Goal: Task Accomplishment & Management: Complete application form

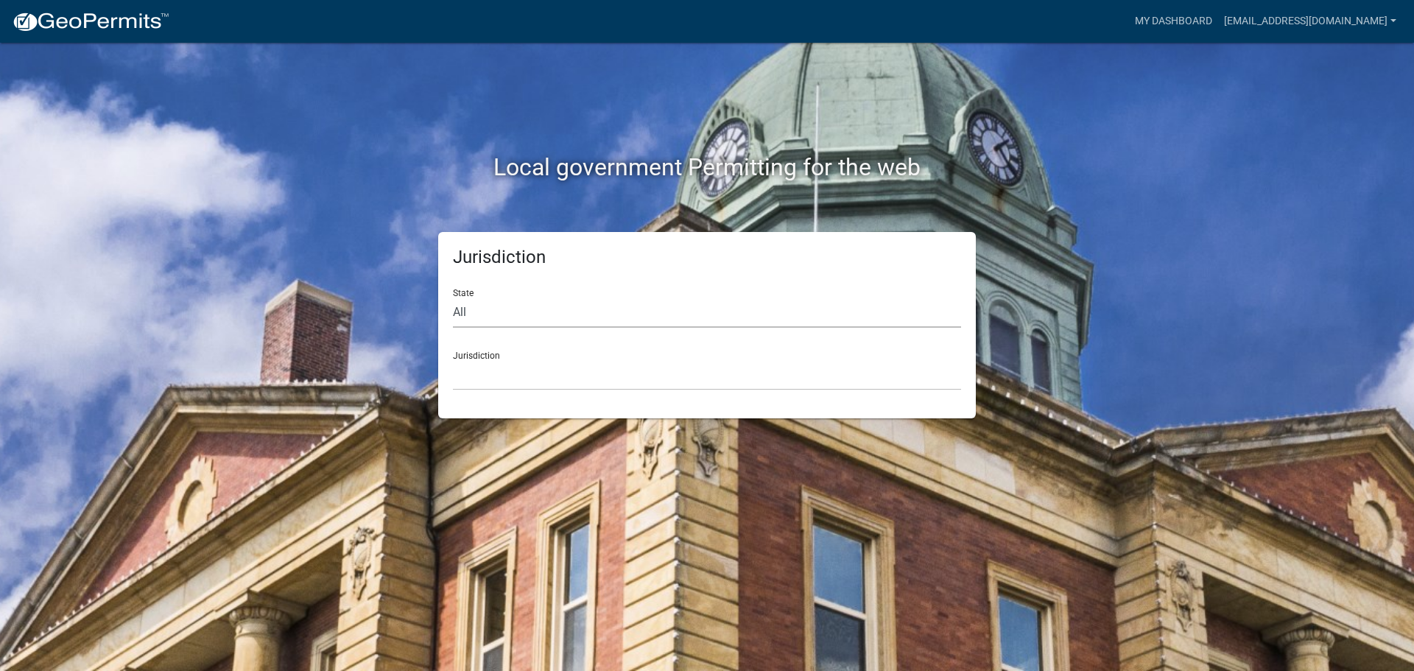
click at [530, 316] on select "All [US_STATE] [US_STATE] [US_STATE] [US_STATE] [US_STATE] [US_STATE] [US_STATE…" at bounding box center [707, 313] width 508 height 30
select select "[US_STATE]"
click at [453, 298] on select "All [US_STATE] [US_STATE] [US_STATE] [US_STATE] [US_STATE] [US_STATE] [US_STATE…" at bounding box center [707, 313] width 508 height 30
click at [494, 384] on select "City of [GEOGRAPHIC_DATA], [US_STATE] City of [GEOGRAPHIC_DATA], [US_STATE] Cit…" at bounding box center [707, 375] width 508 height 30
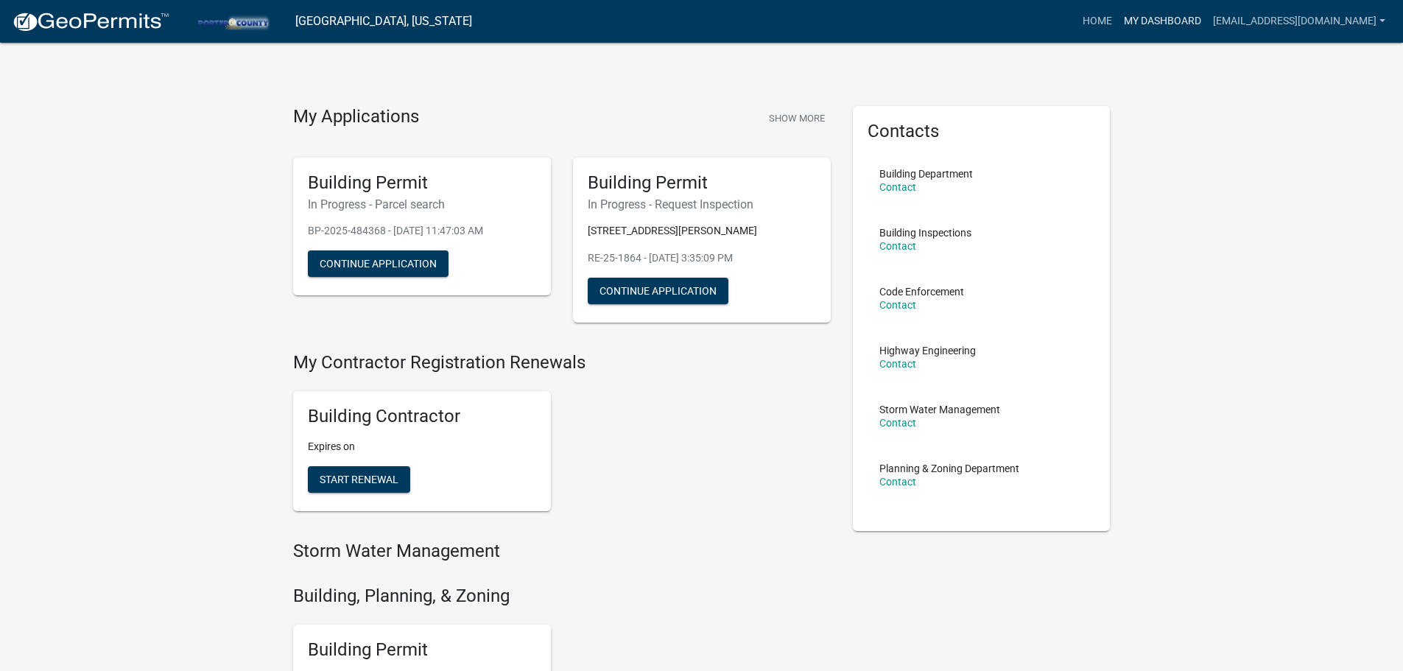
click at [1118, 15] on link "My Dashboard" at bounding box center [1162, 21] width 89 height 28
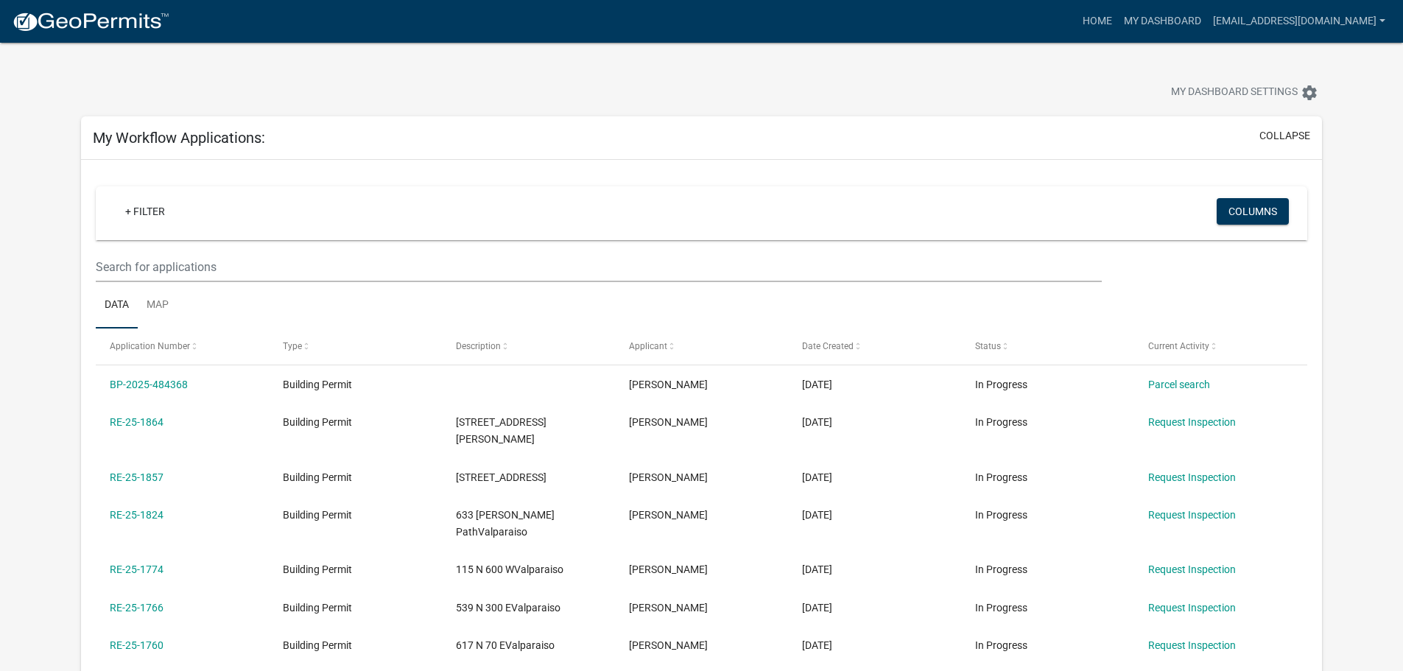
click at [577, 209] on div "+ Filter" at bounding box center [501, 213] width 798 height 30
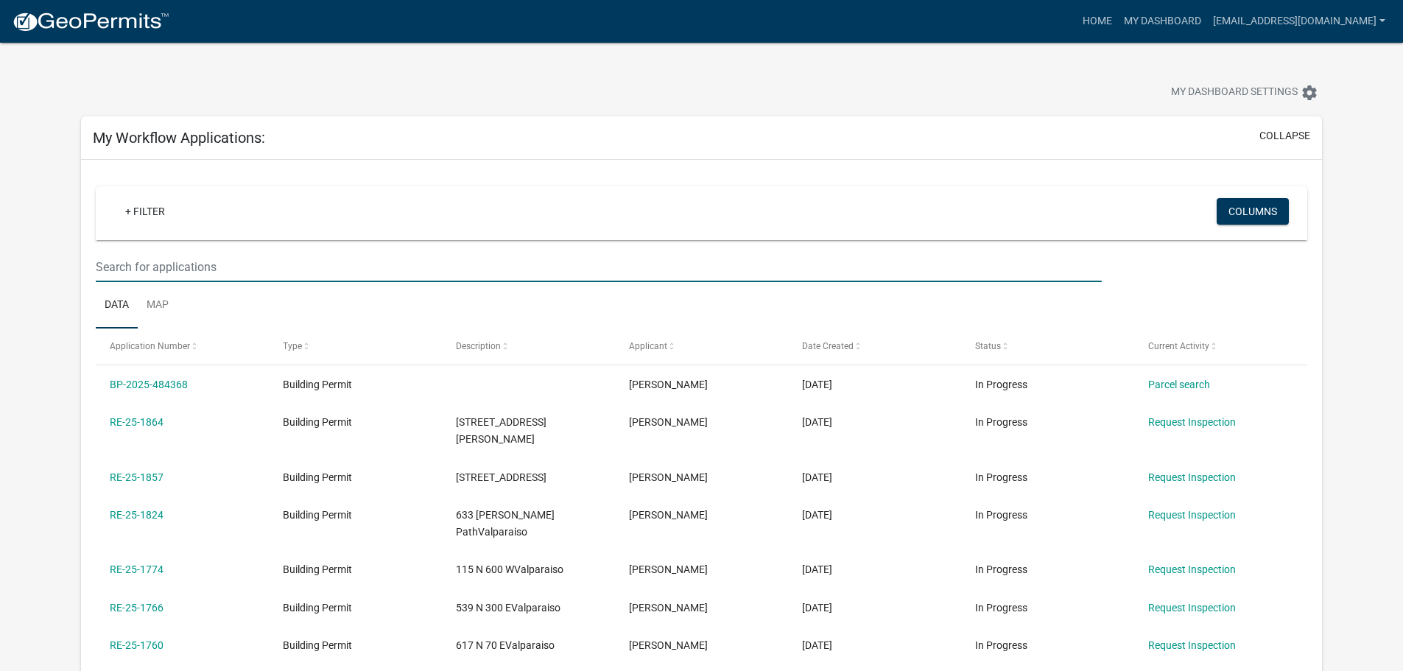
click at [451, 269] on input "text" at bounding box center [598, 267] width 1005 height 30
type input "1441"
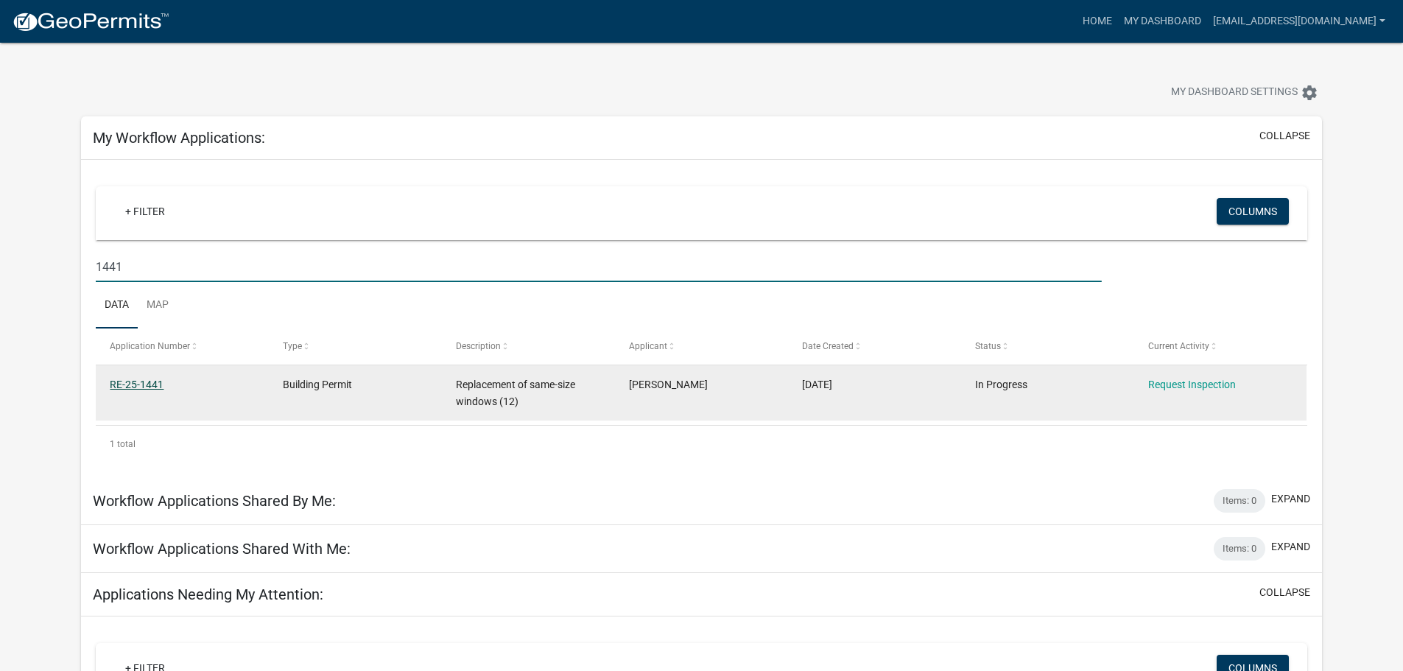
click at [146, 384] on link "RE-25-1441" at bounding box center [137, 385] width 54 height 12
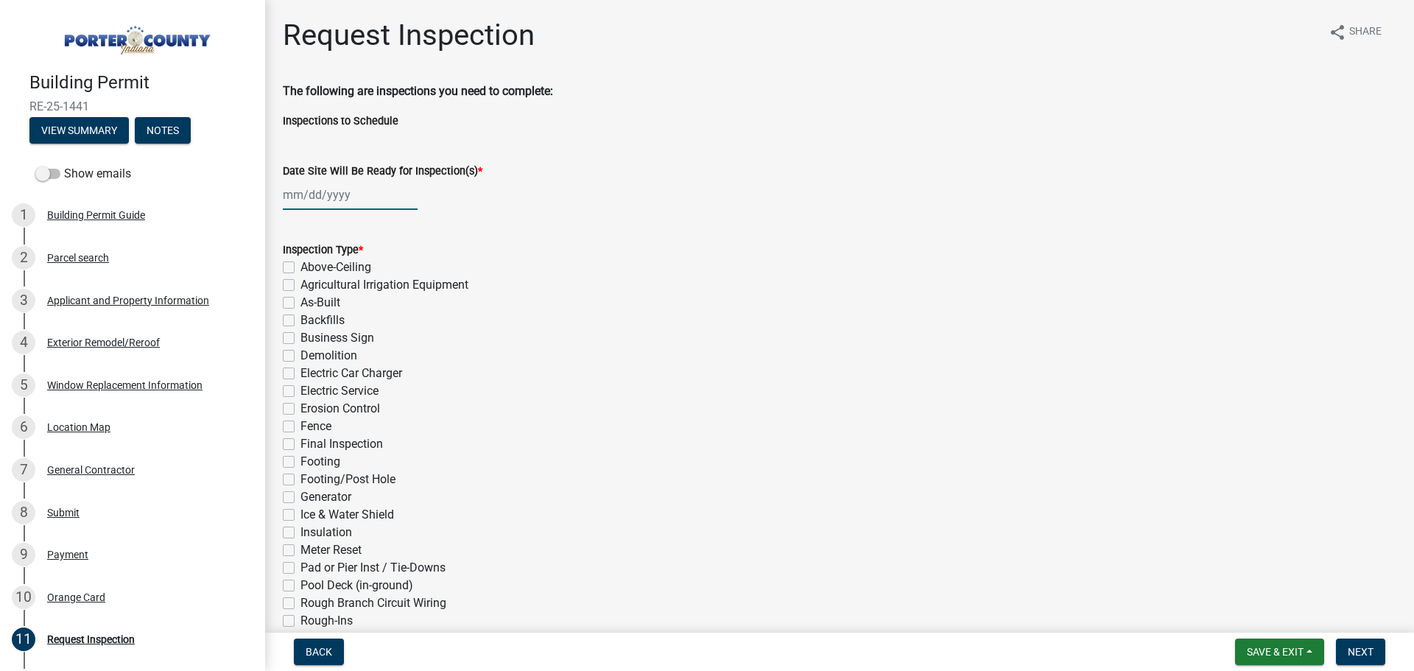
click at [377, 200] on div at bounding box center [350, 195] width 135 height 30
select select "10"
select select "2025"
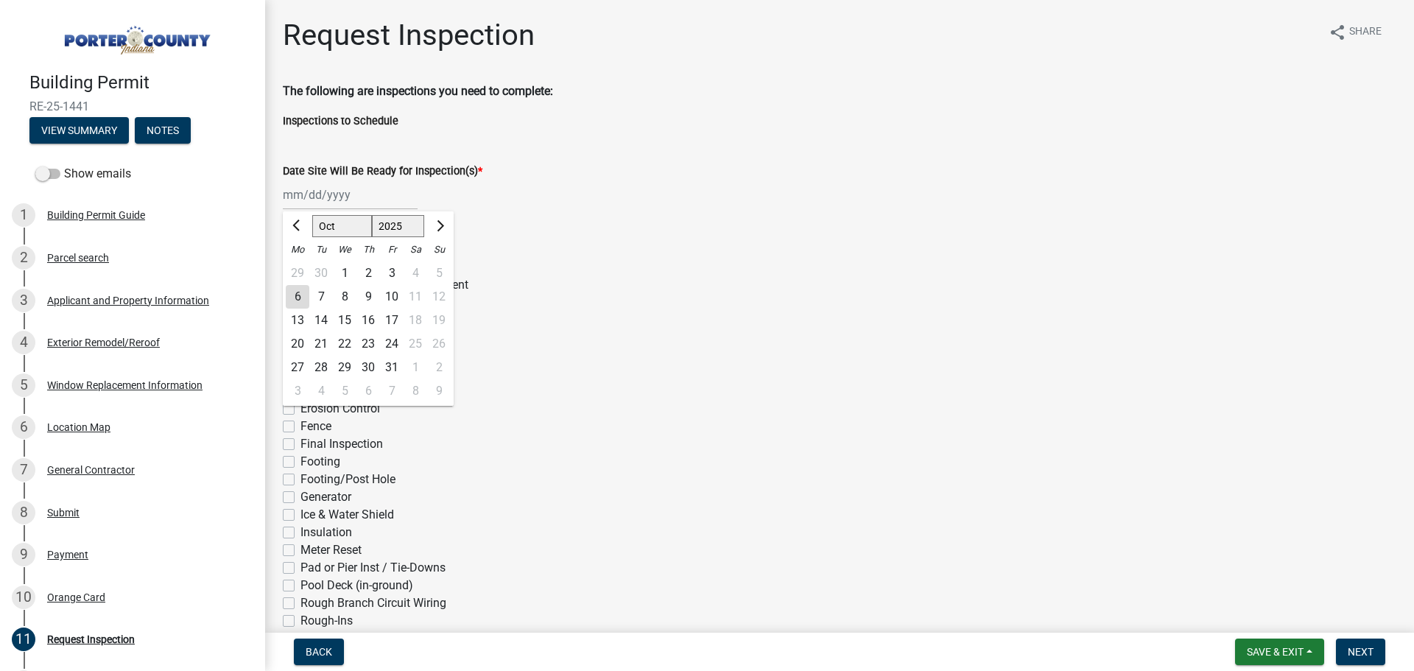
click at [318, 292] on div "7" at bounding box center [321, 297] width 24 height 24
type input "[DATE]"
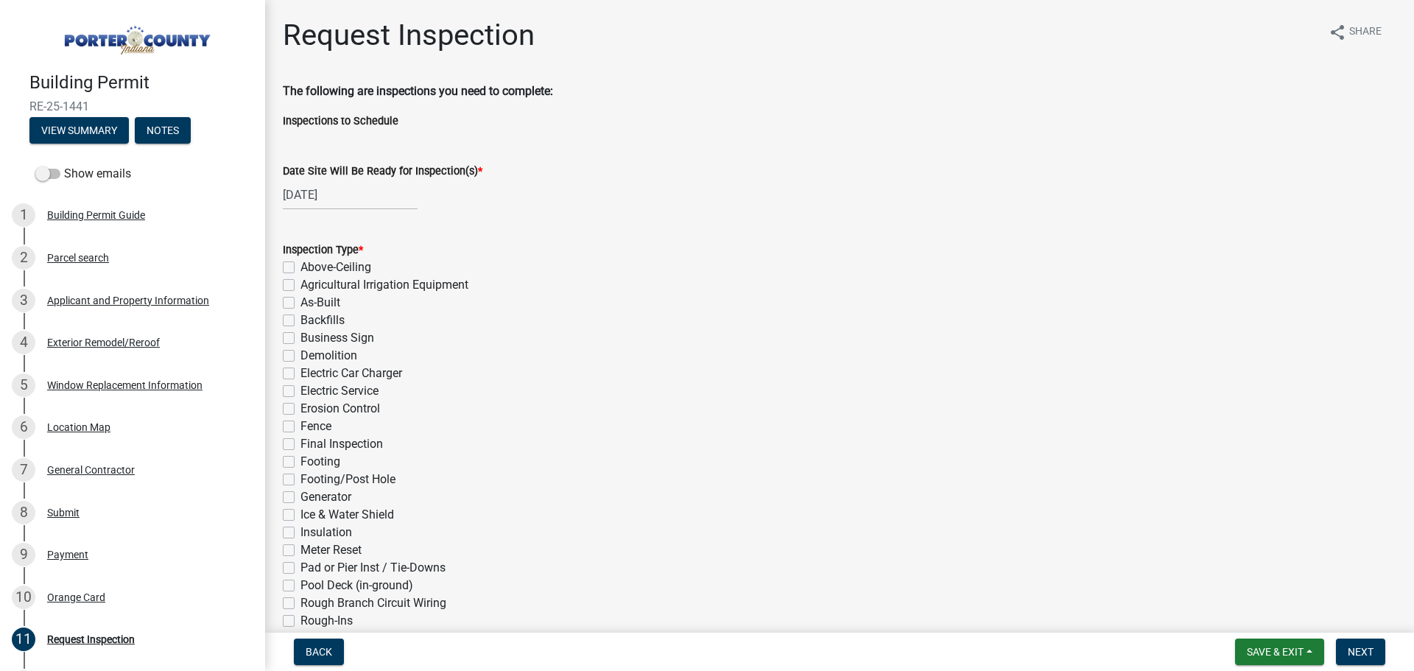
scroll to position [221, 0]
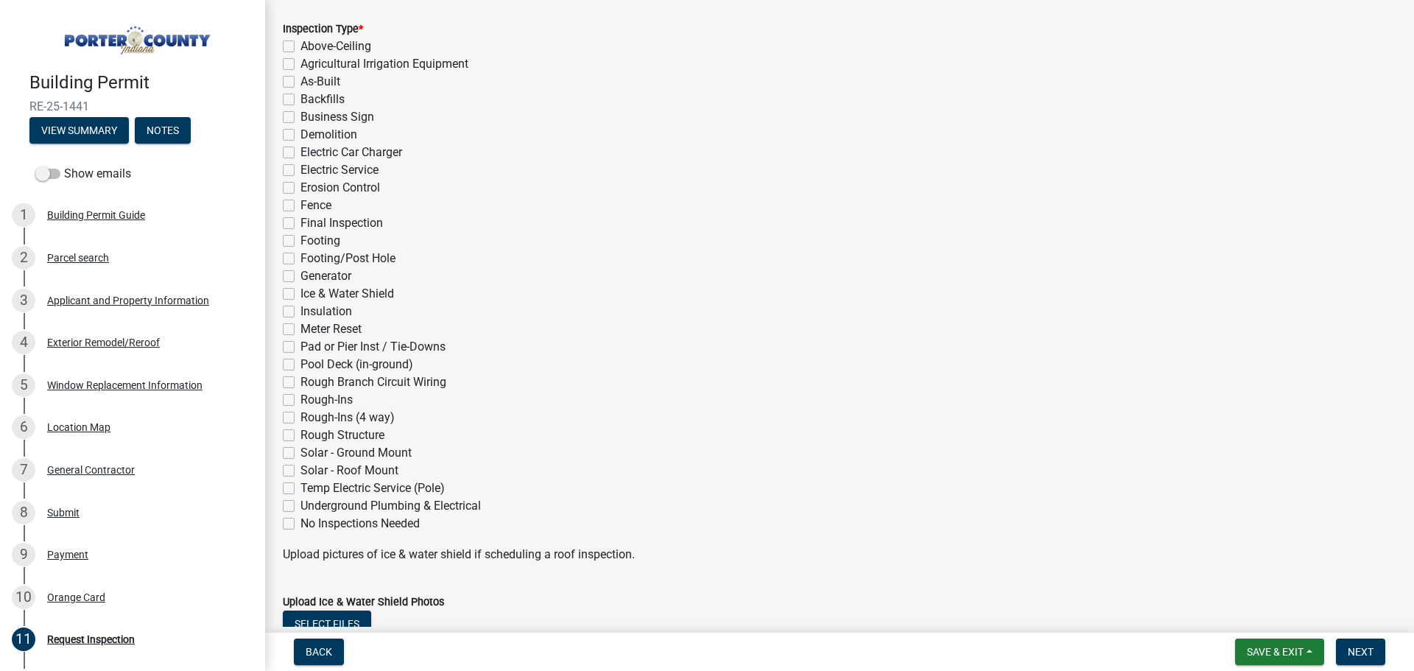
click at [301, 227] on label "Final Inspection" at bounding box center [342, 223] width 82 height 18
click at [301, 224] on input "Final Inspection" at bounding box center [306, 219] width 10 height 10
checkbox input "true"
checkbox input "false"
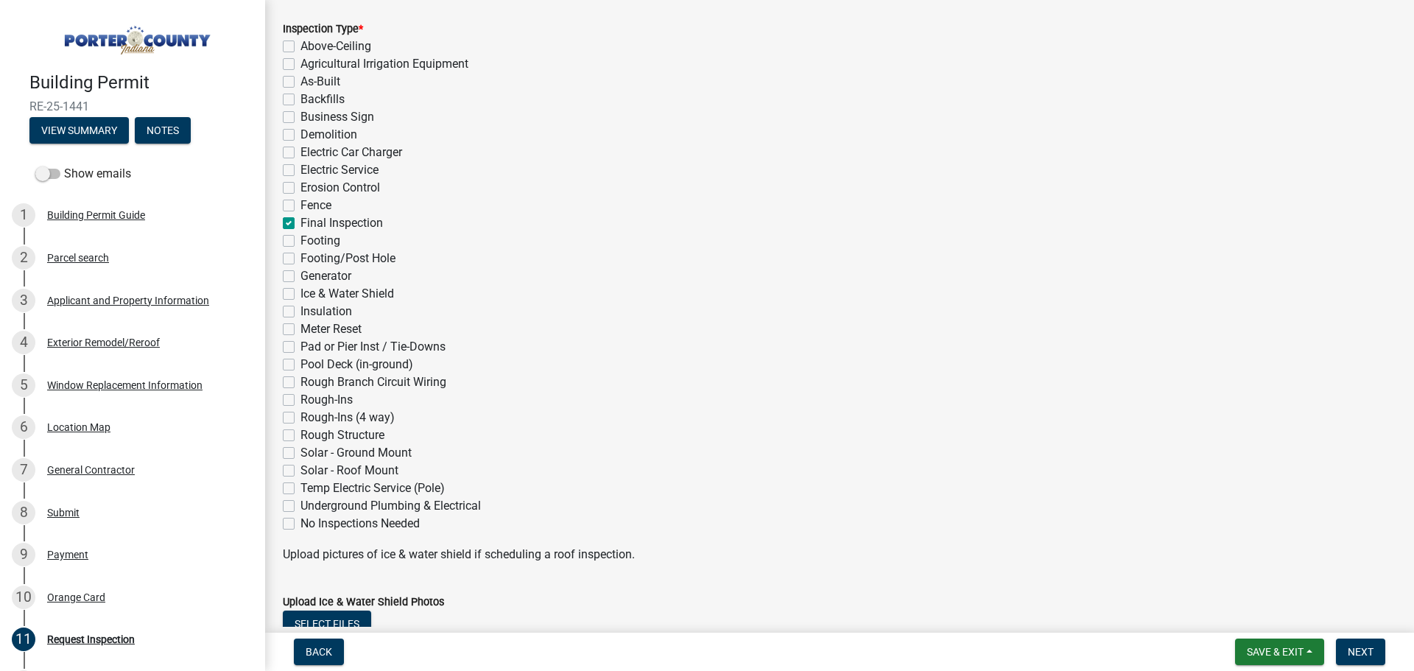
checkbox input "false"
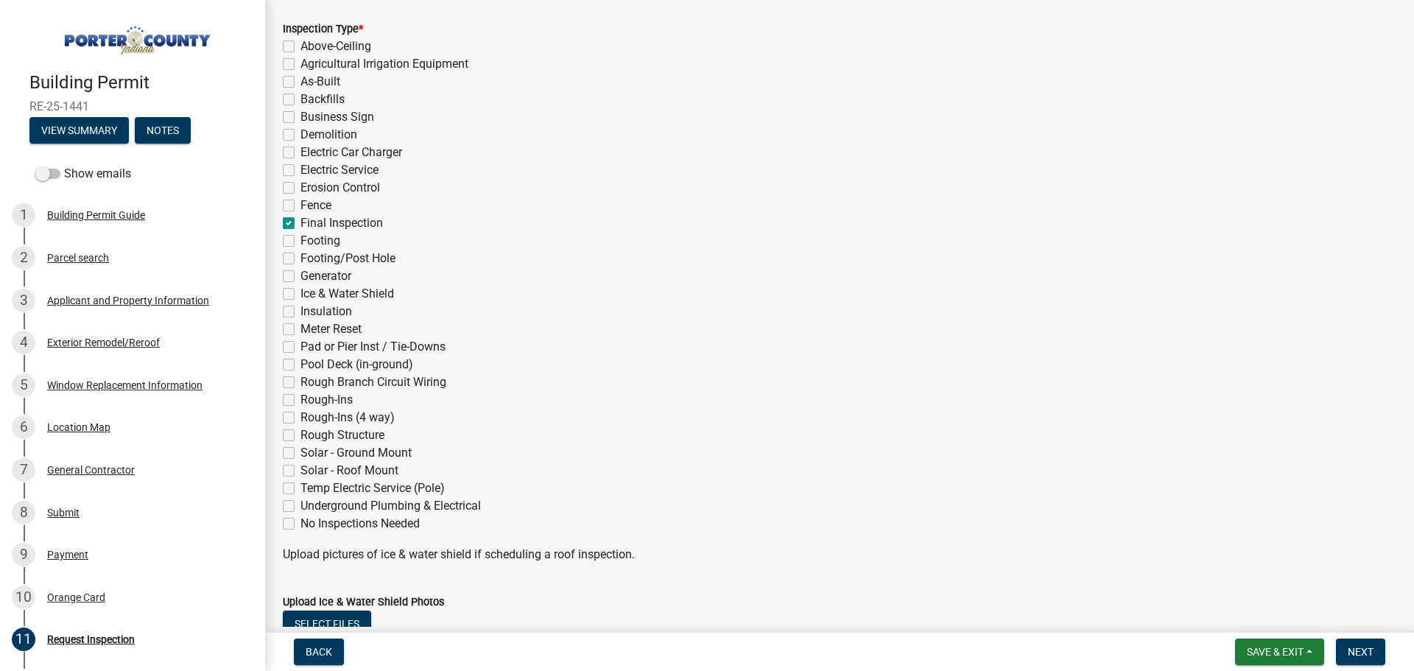
checkbox input "false"
checkbox input "true"
checkbox input "false"
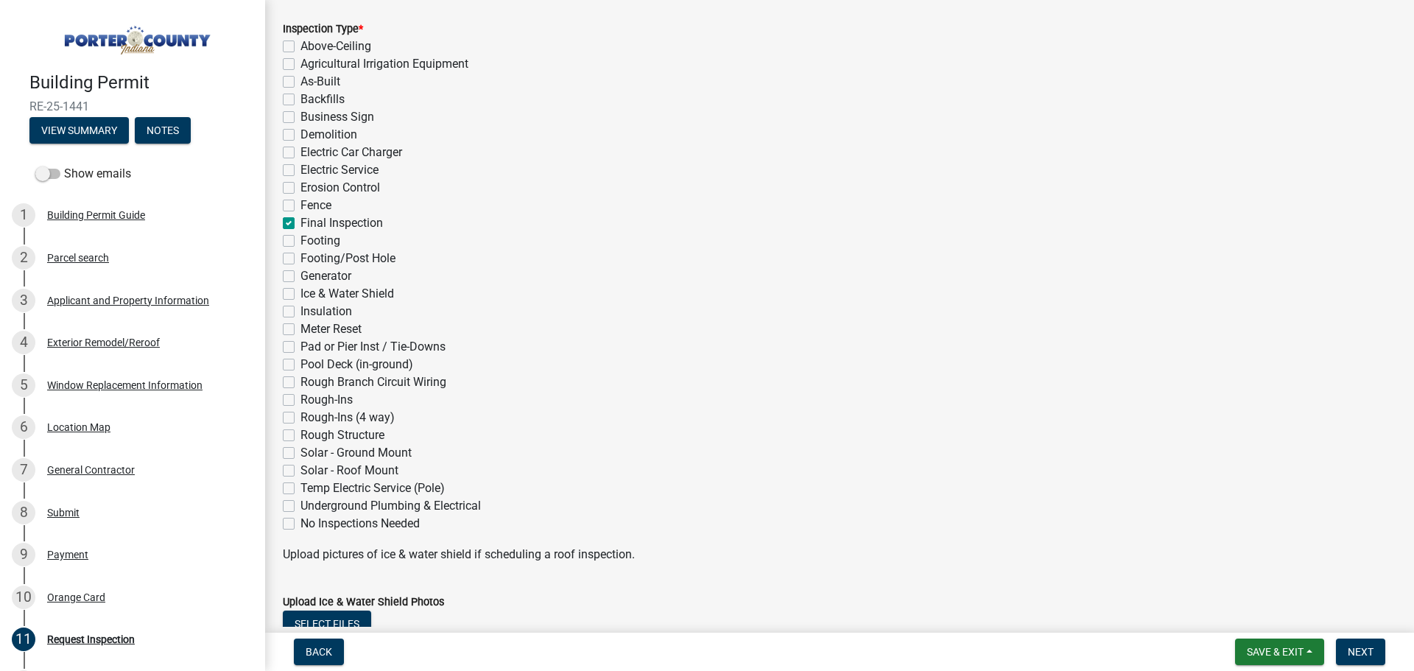
checkbox input "false"
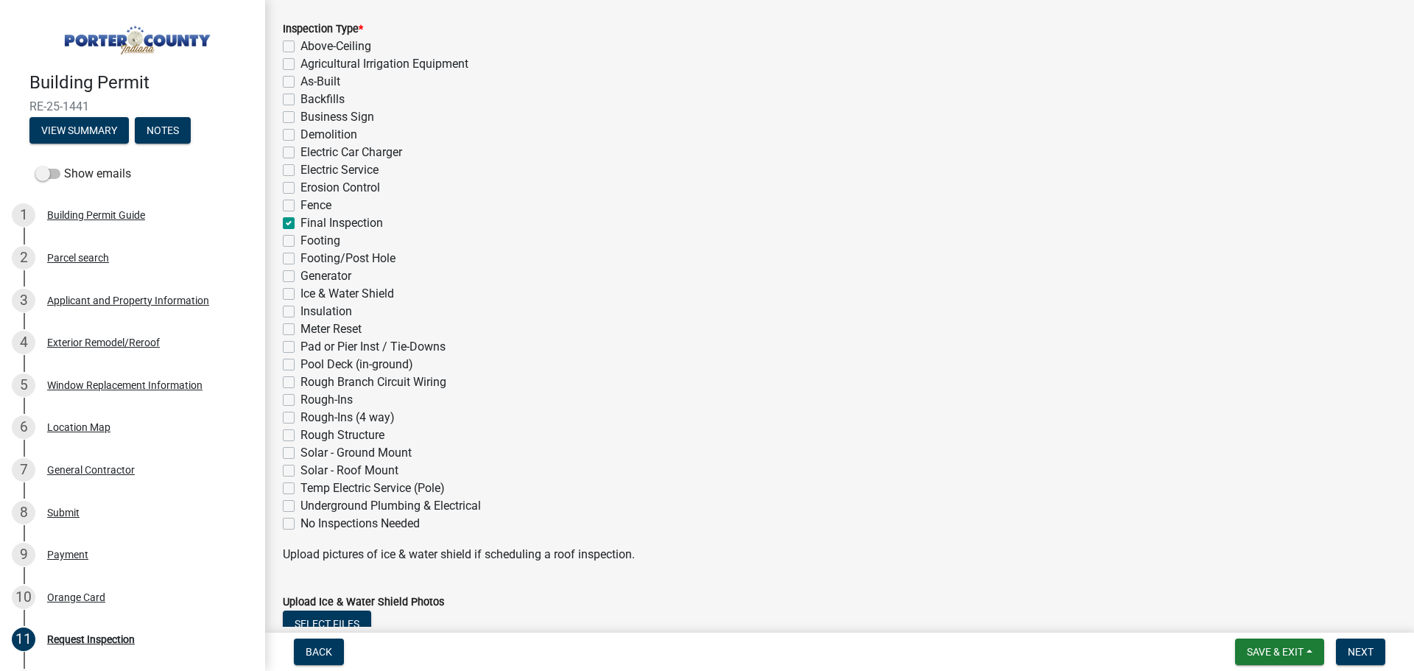
checkbox input "false"
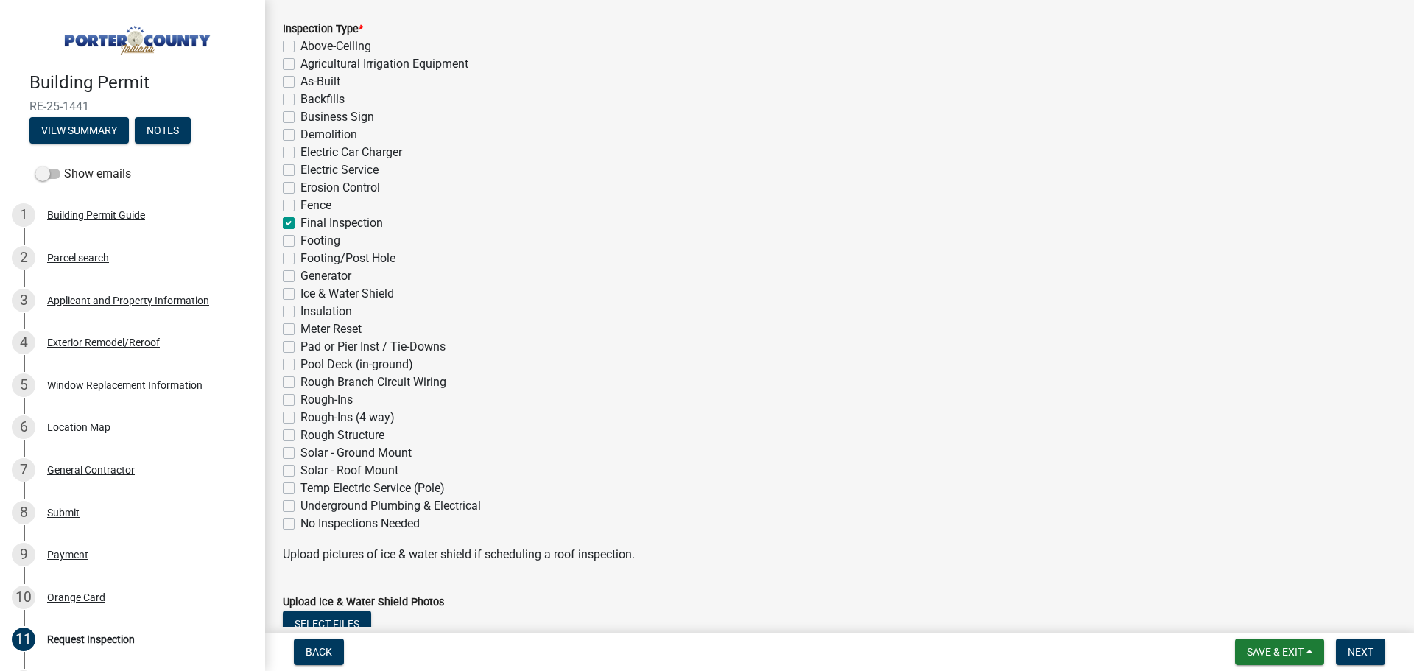
checkbox input "false"
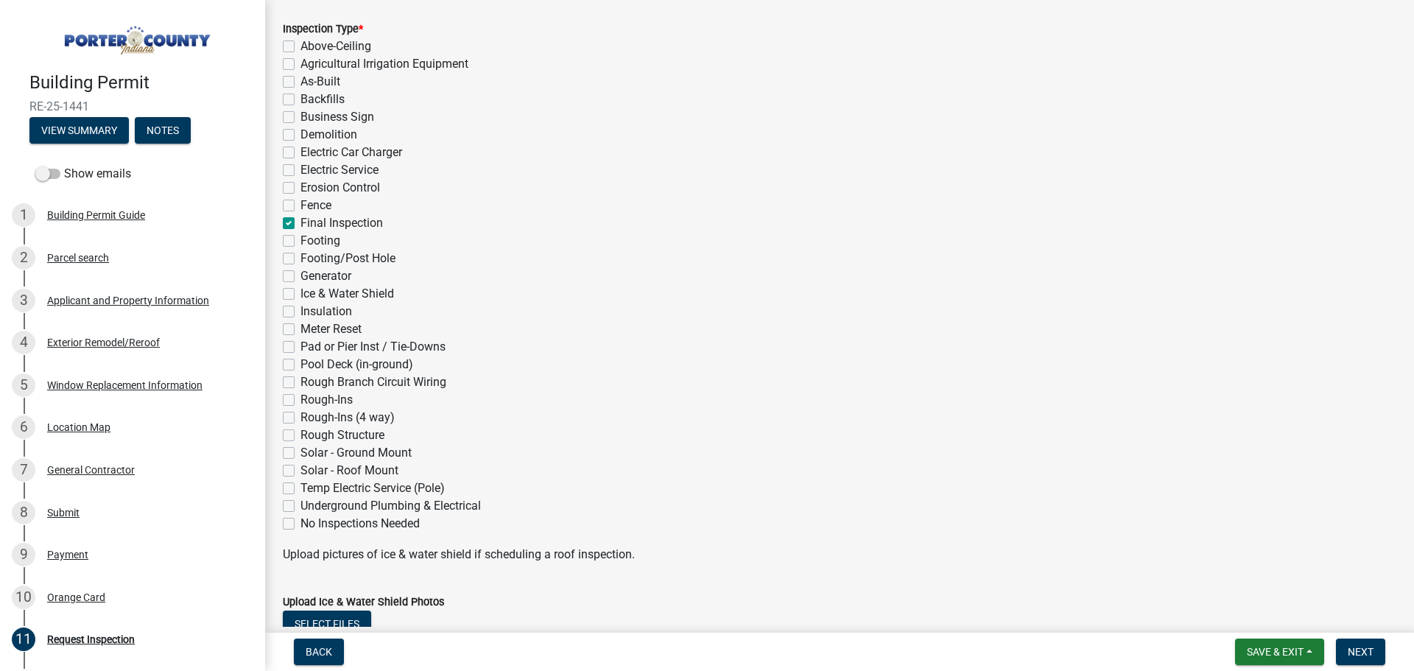
checkbox input "false"
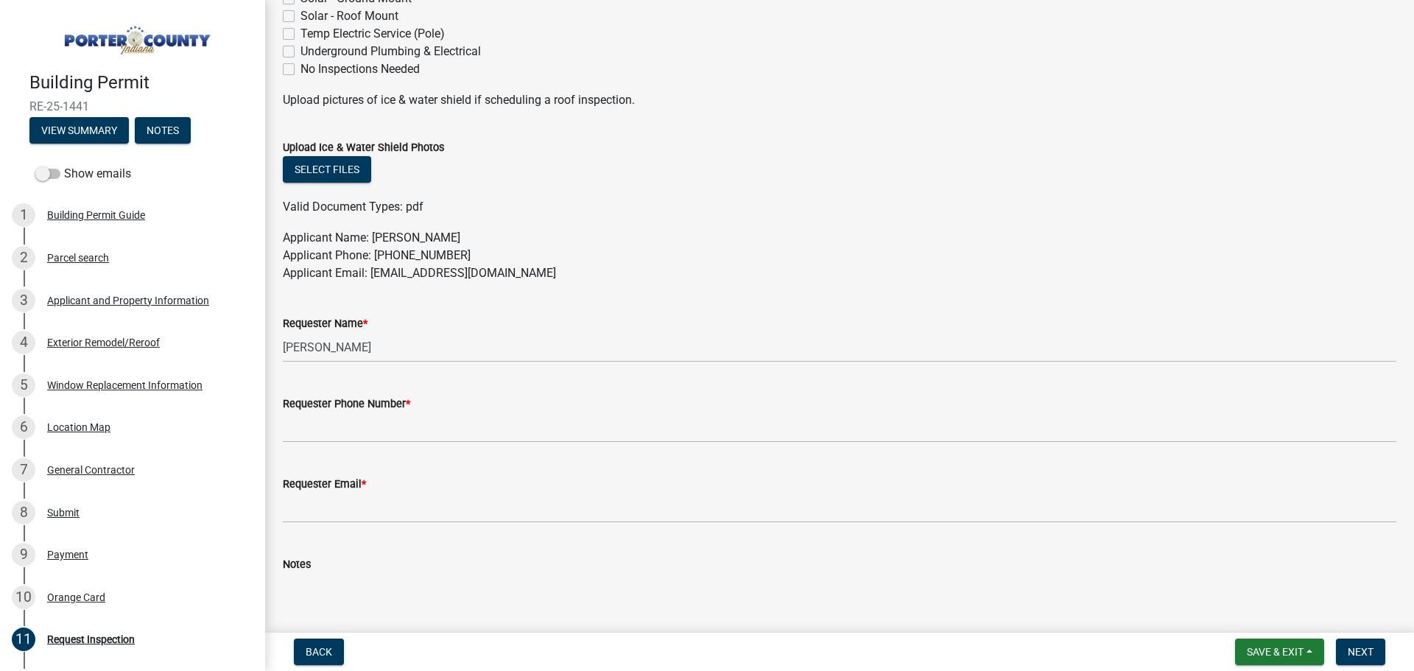
scroll to position [737, 0]
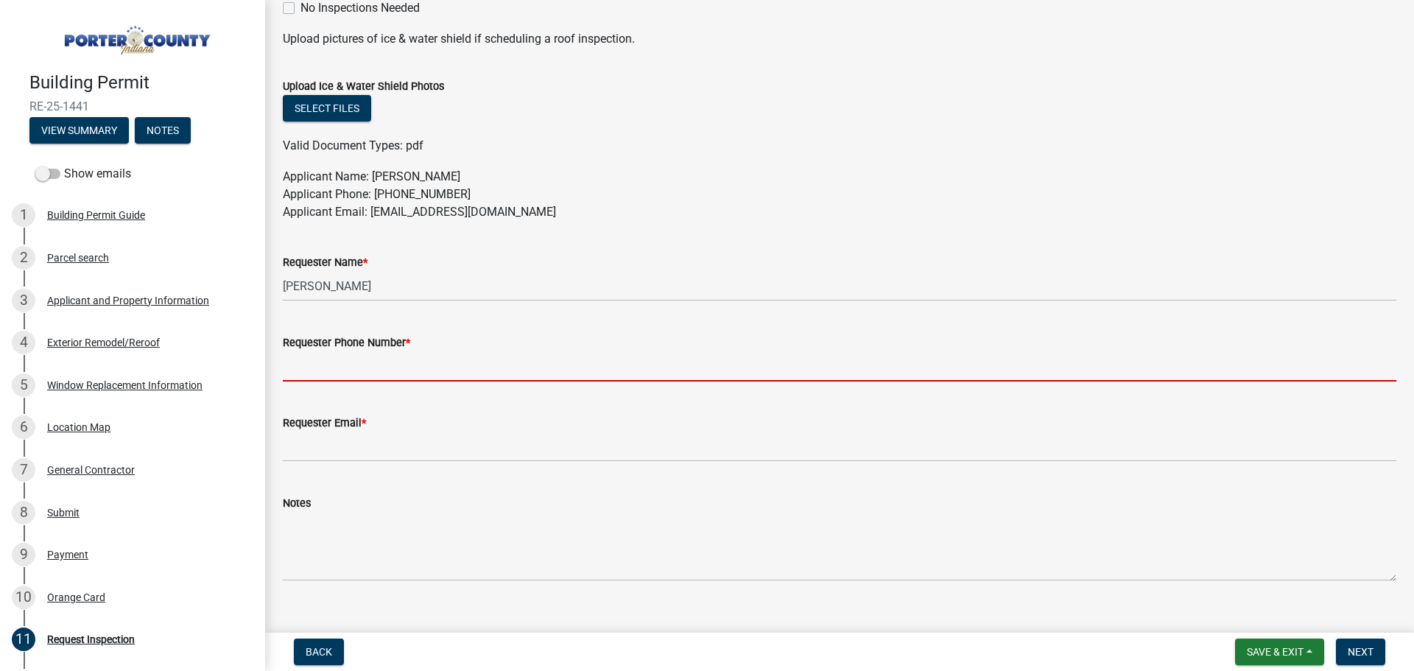
click at [474, 373] on input "Requester Phone Number *" at bounding box center [840, 366] width 1114 height 30
type input "3175755574"
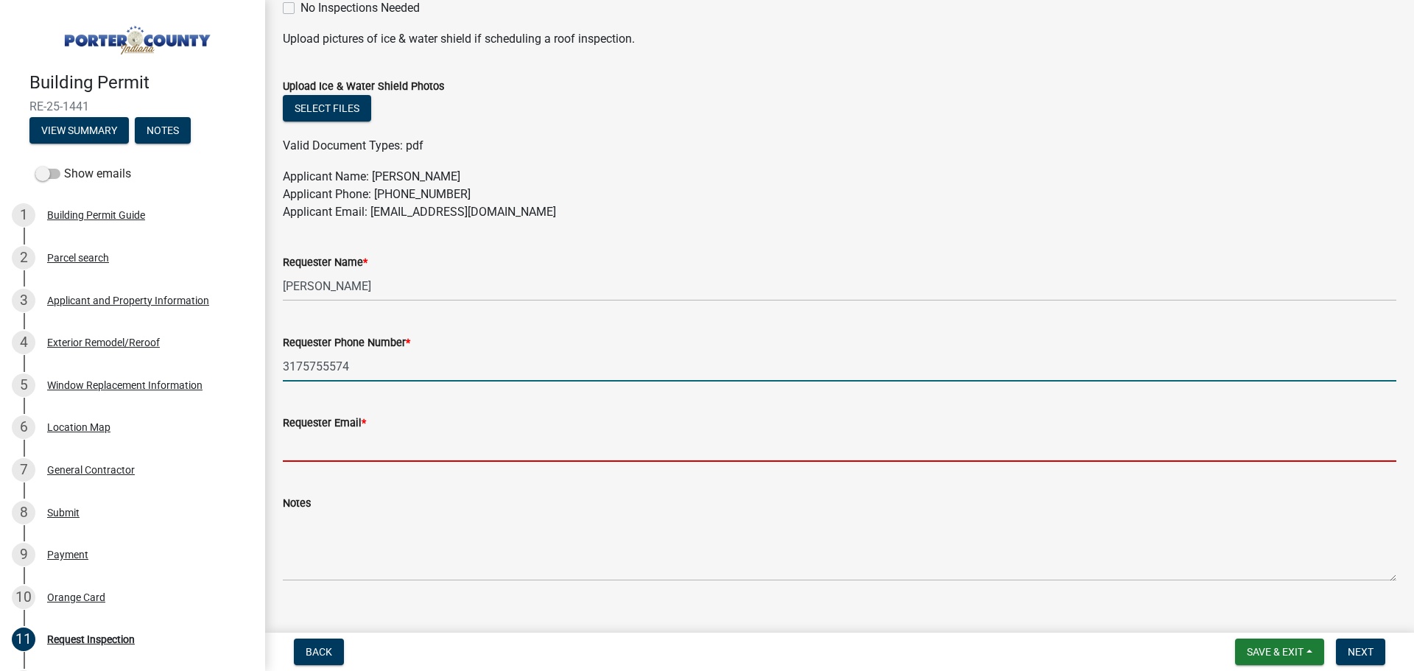
click at [443, 443] on input "Requester Email *" at bounding box center [840, 447] width 1114 height 30
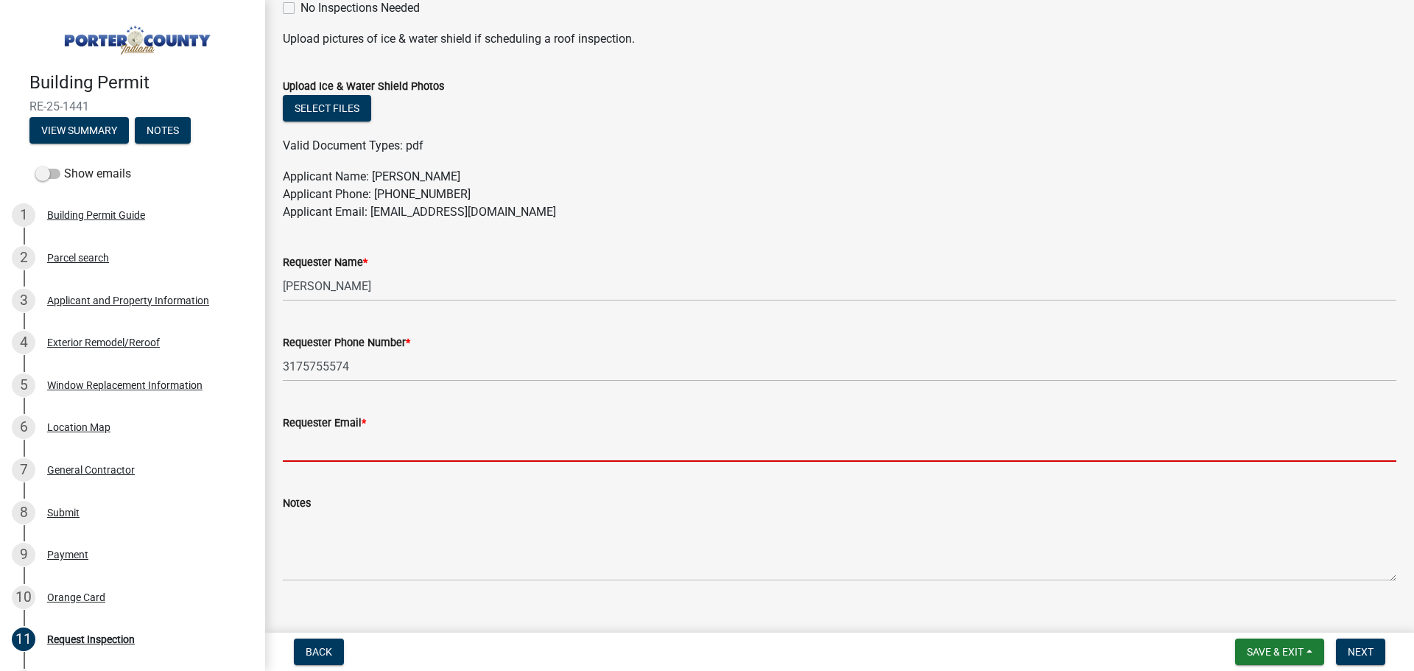
type input "[EMAIL_ADDRESS][DOMAIN_NAME]"
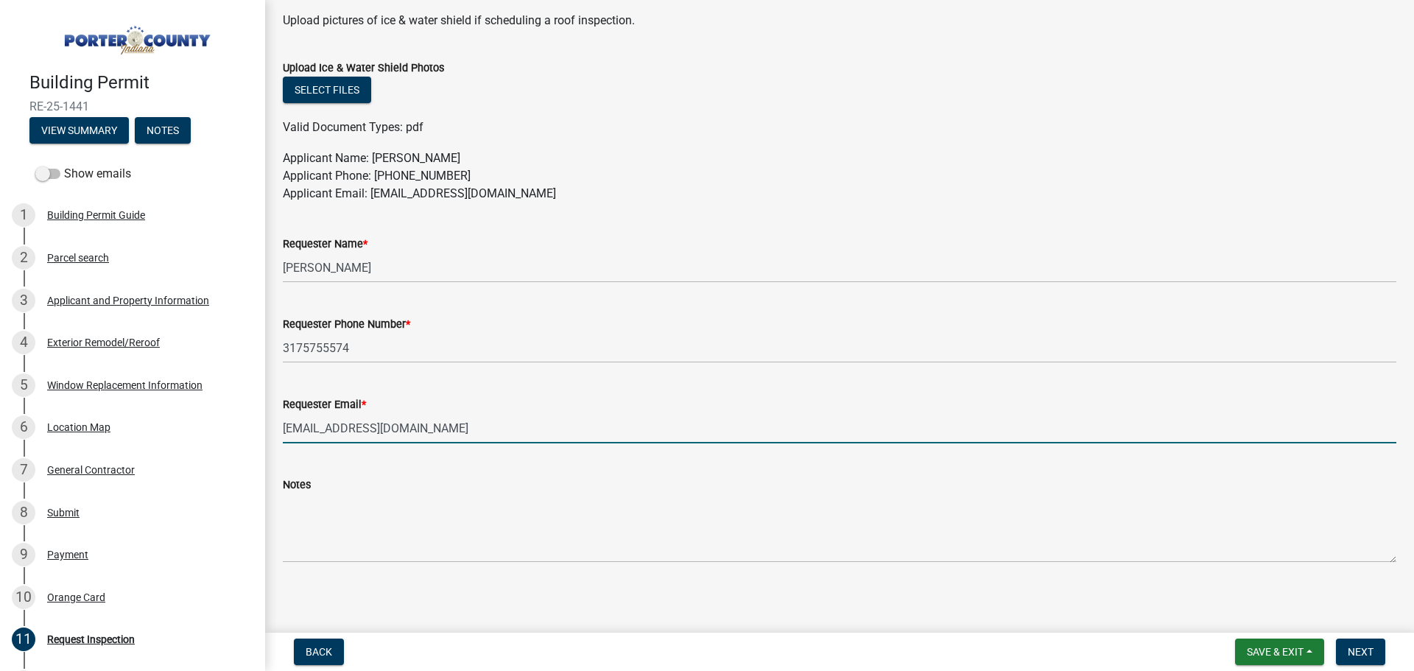
scroll to position [760, 0]
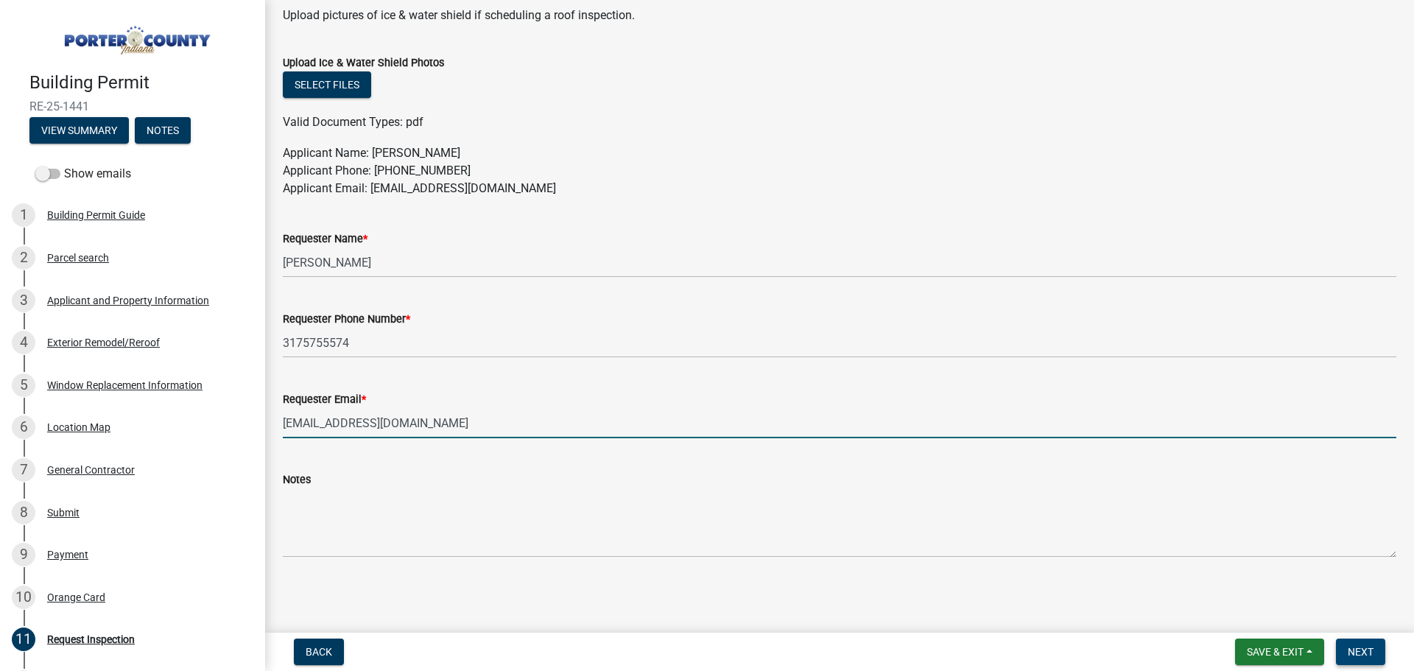
click at [1343, 649] on button "Next" at bounding box center [1360, 652] width 49 height 27
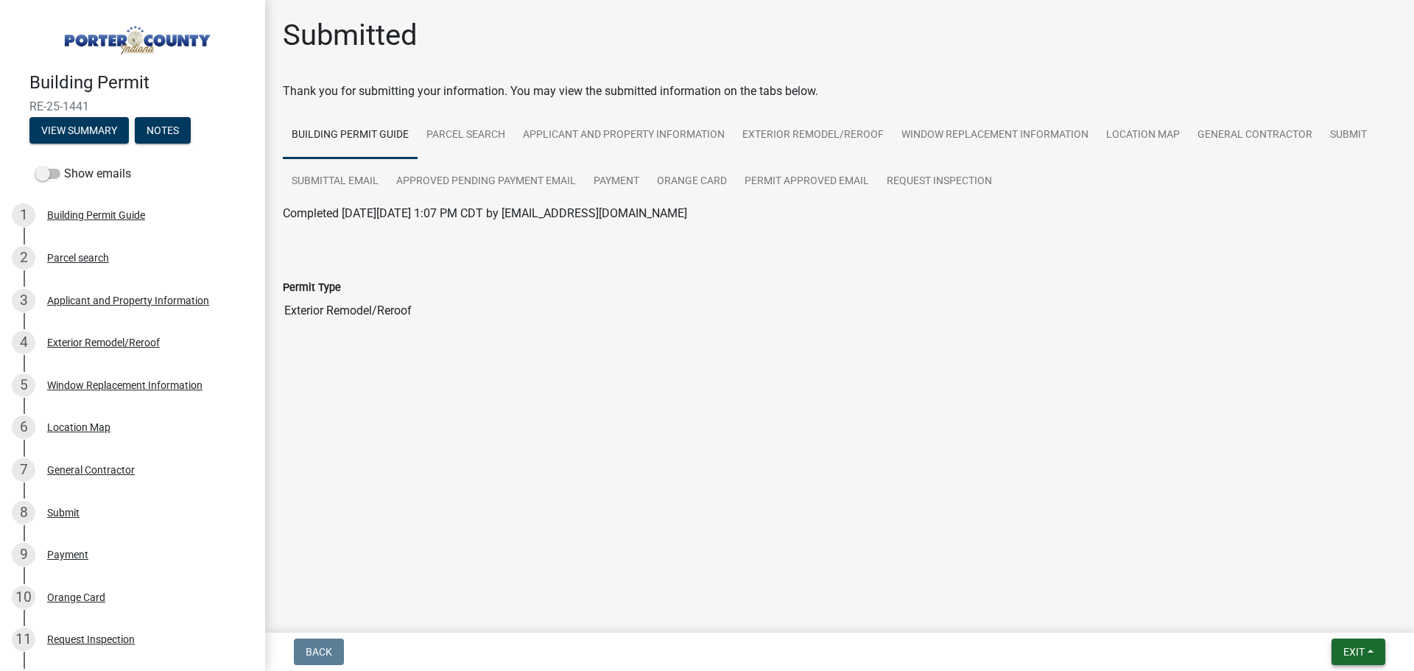
click at [1379, 646] on button "Exit" at bounding box center [1359, 652] width 54 height 27
click at [1345, 623] on button "Save & Exit" at bounding box center [1327, 613] width 118 height 35
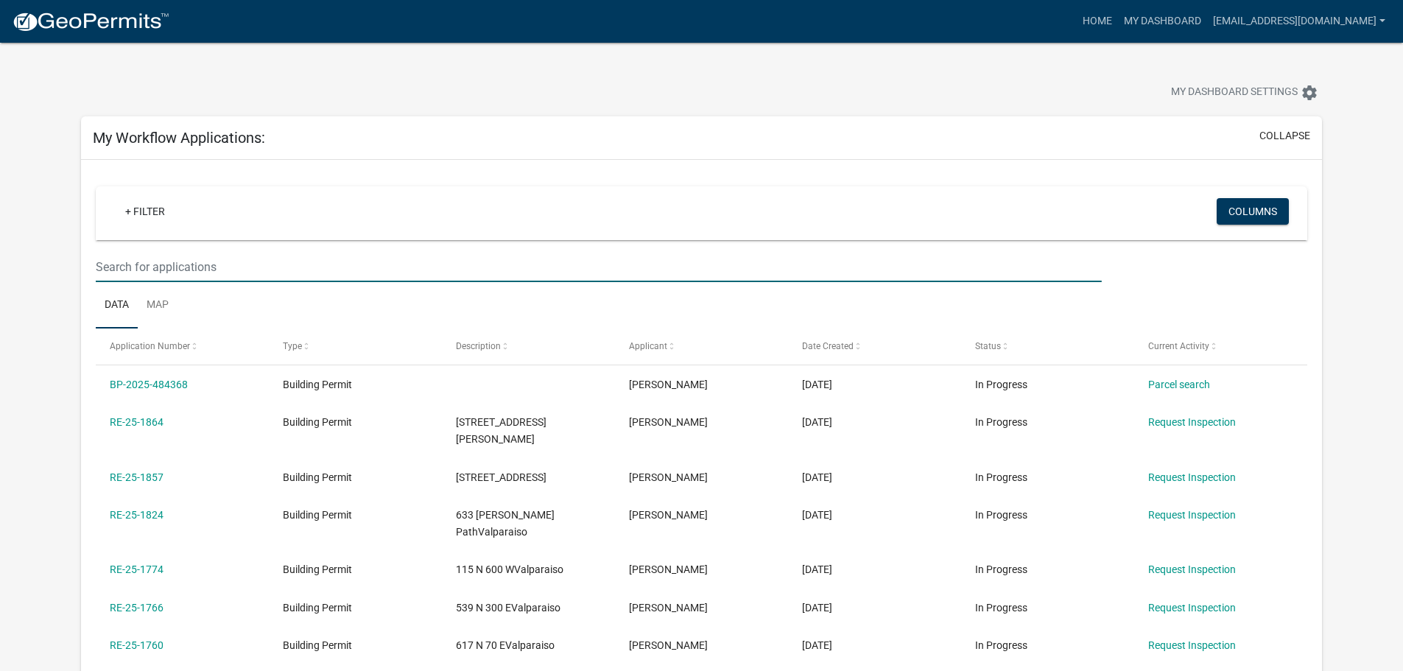
click at [416, 267] on input "text" at bounding box center [598, 267] width 1005 height 30
type input "993"
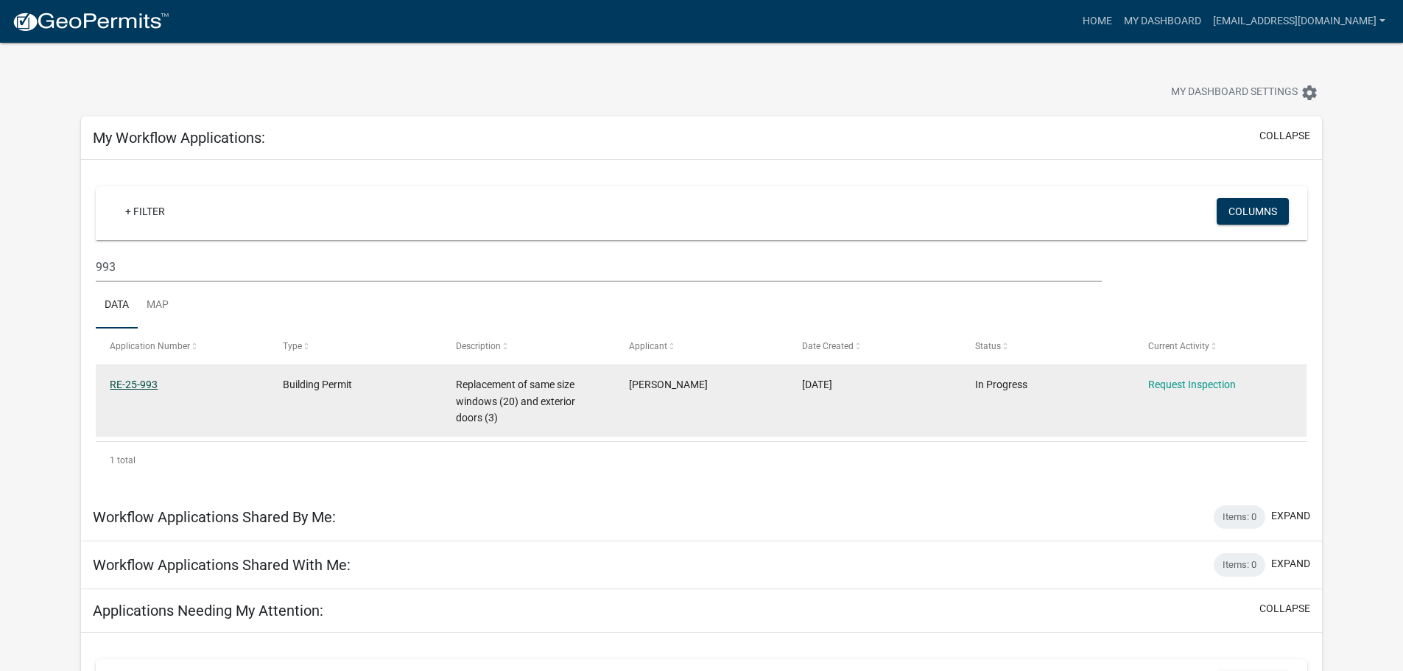
click at [152, 383] on link "RE-25-993" at bounding box center [134, 385] width 48 height 12
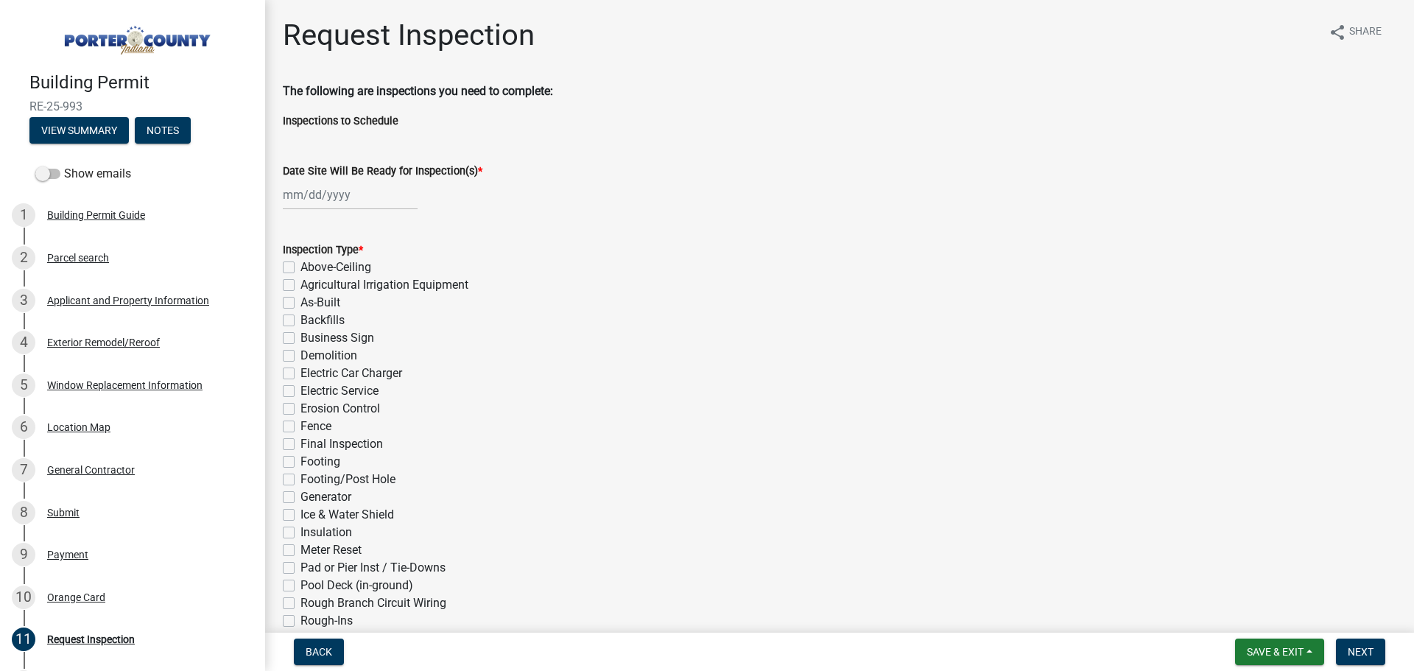
click at [292, 200] on div at bounding box center [350, 195] width 135 height 30
select select "10"
select select "2025"
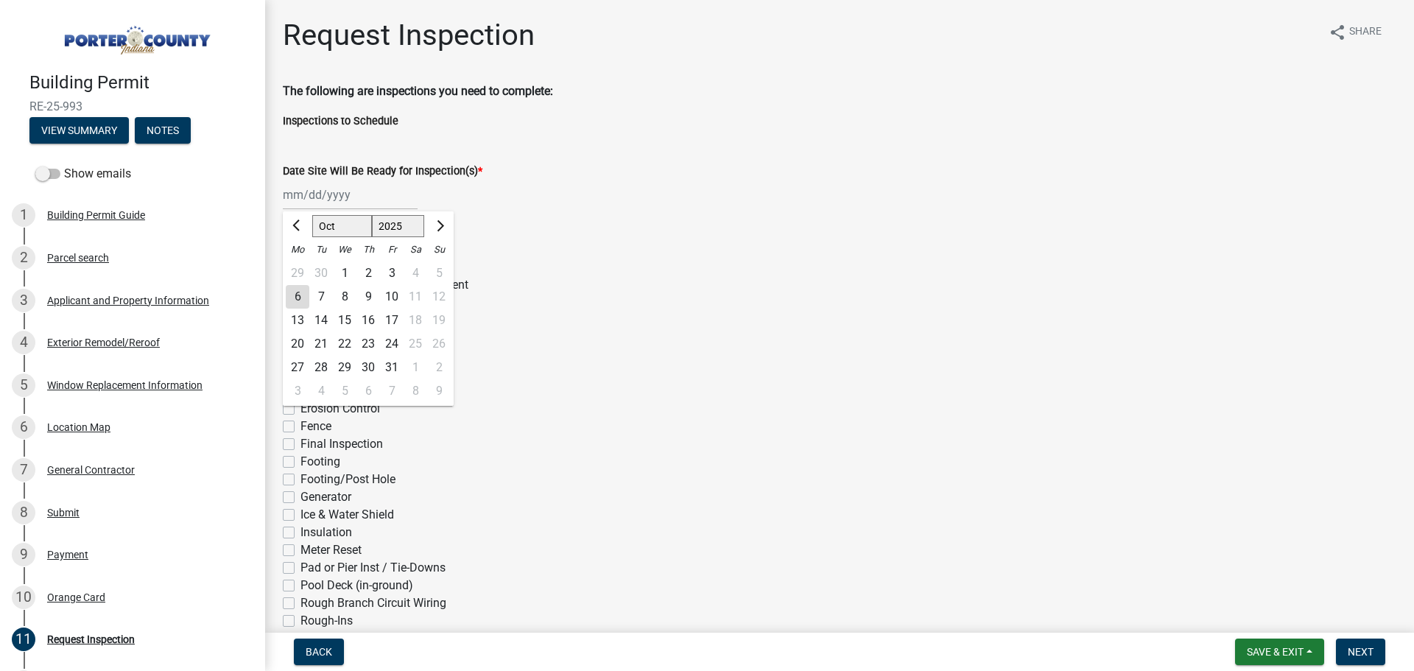
click at [320, 292] on div "7" at bounding box center [321, 297] width 24 height 24
type input "[DATE]"
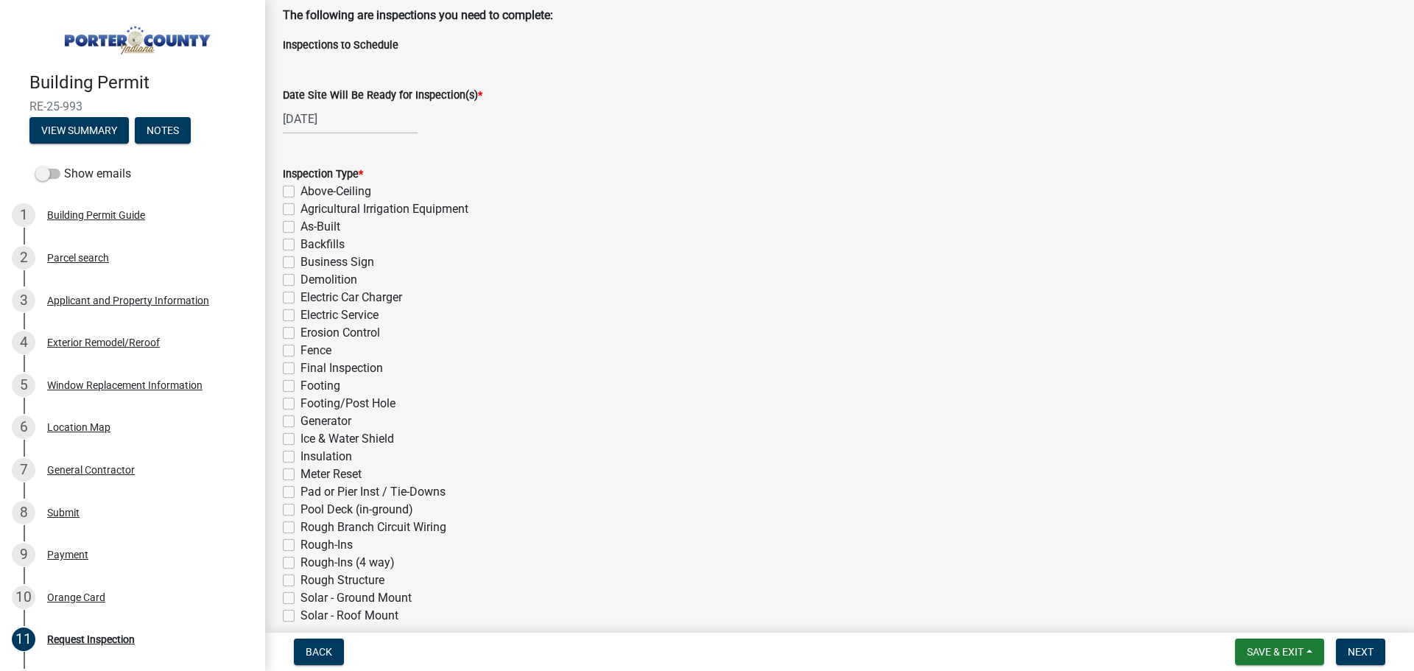
scroll to position [147, 0]
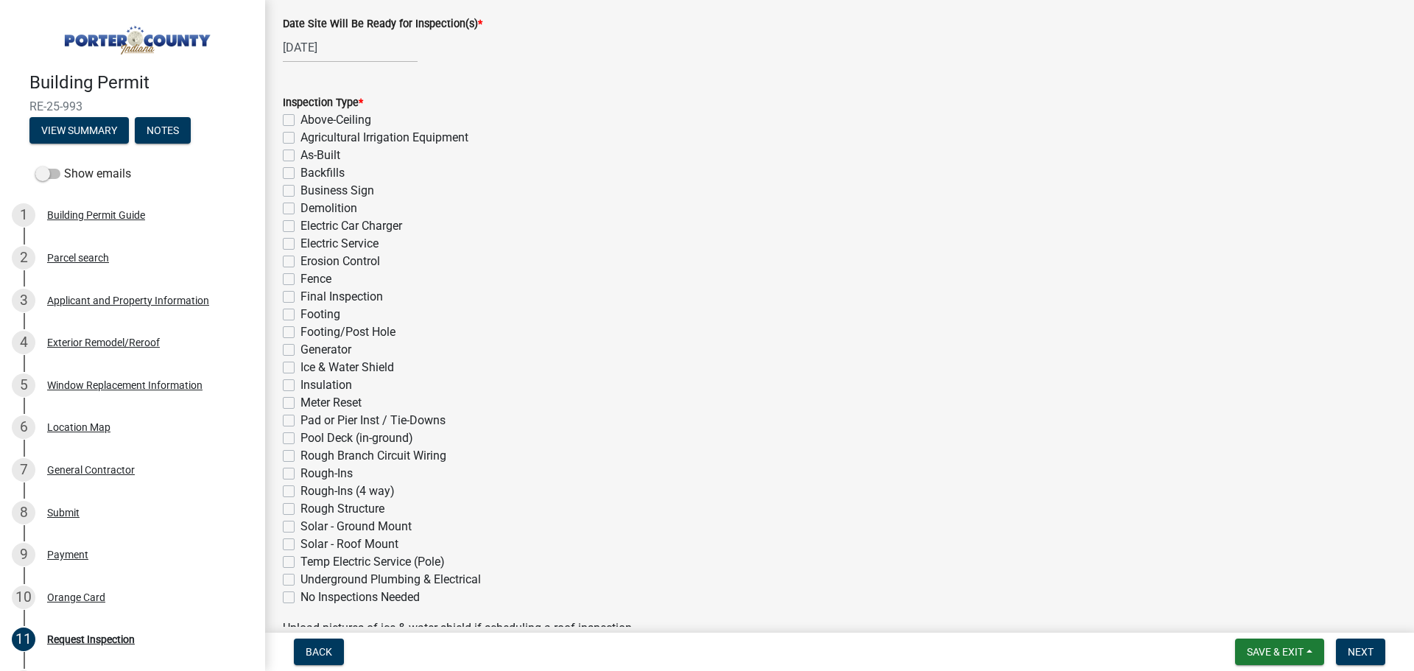
click at [301, 295] on label "Final Inspection" at bounding box center [342, 297] width 82 height 18
click at [301, 295] on input "Final Inspection" at bounding box center [306, 293] width 10 height 10
checkbox input "true"
checkbox input "false"
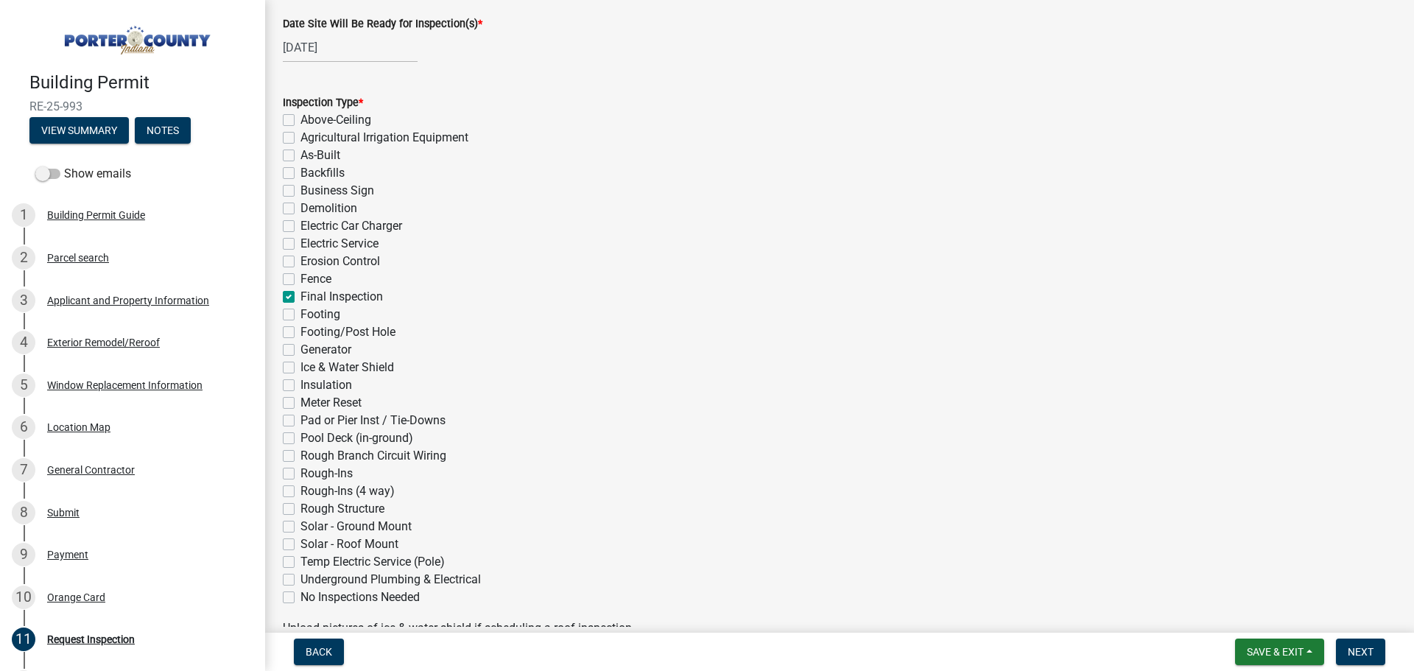
checkbox input "false"
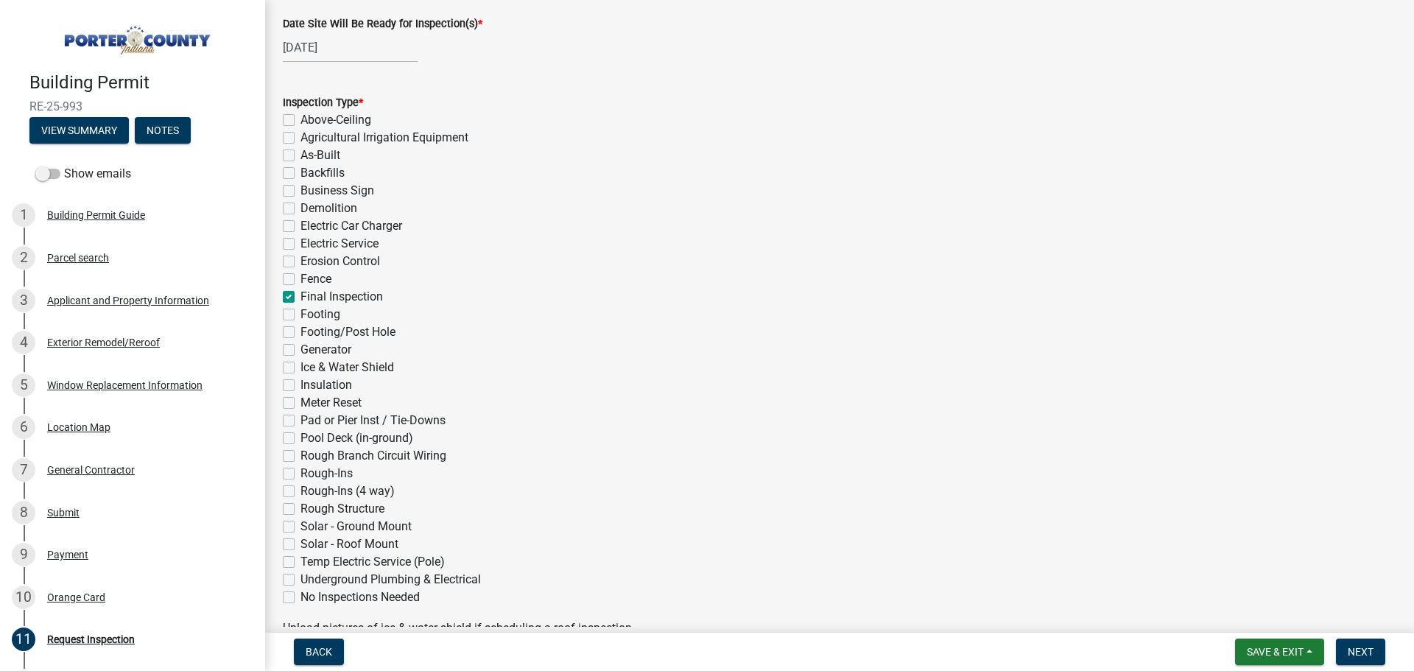
checkbox input "false"
checkbox input "true"
checkbox input "false"
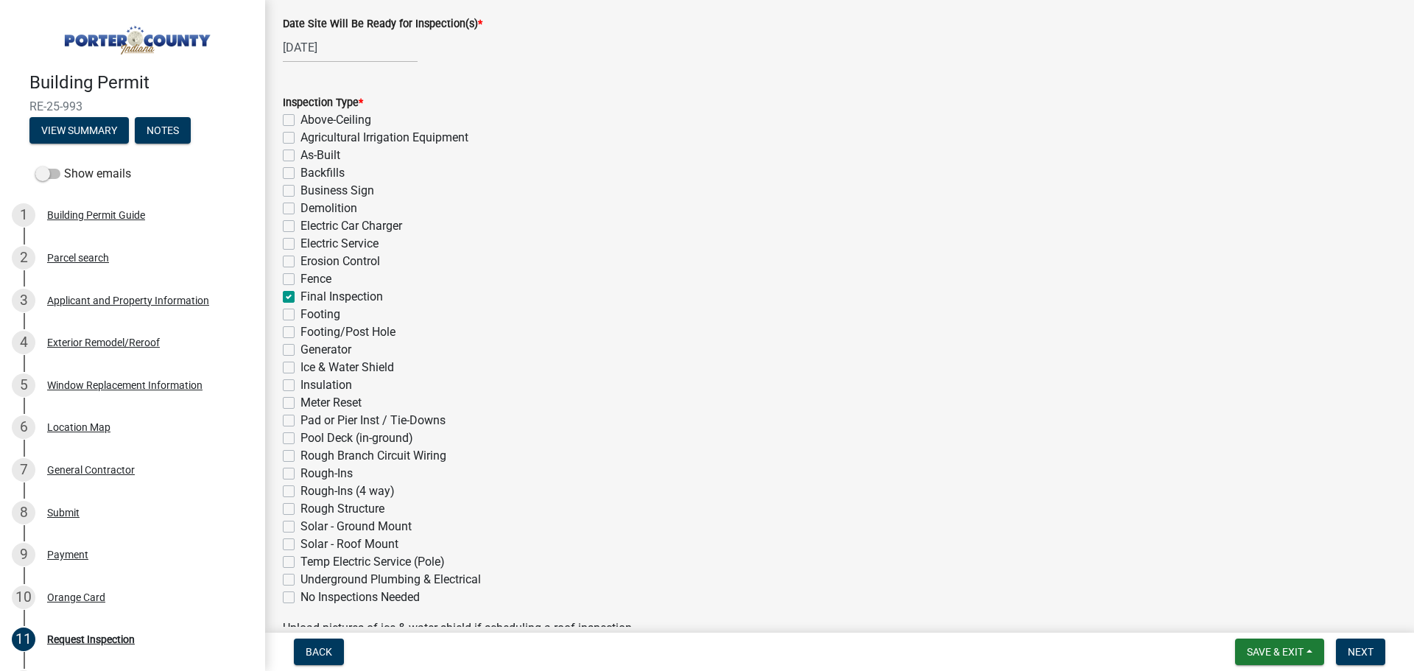
checkbox input "false"
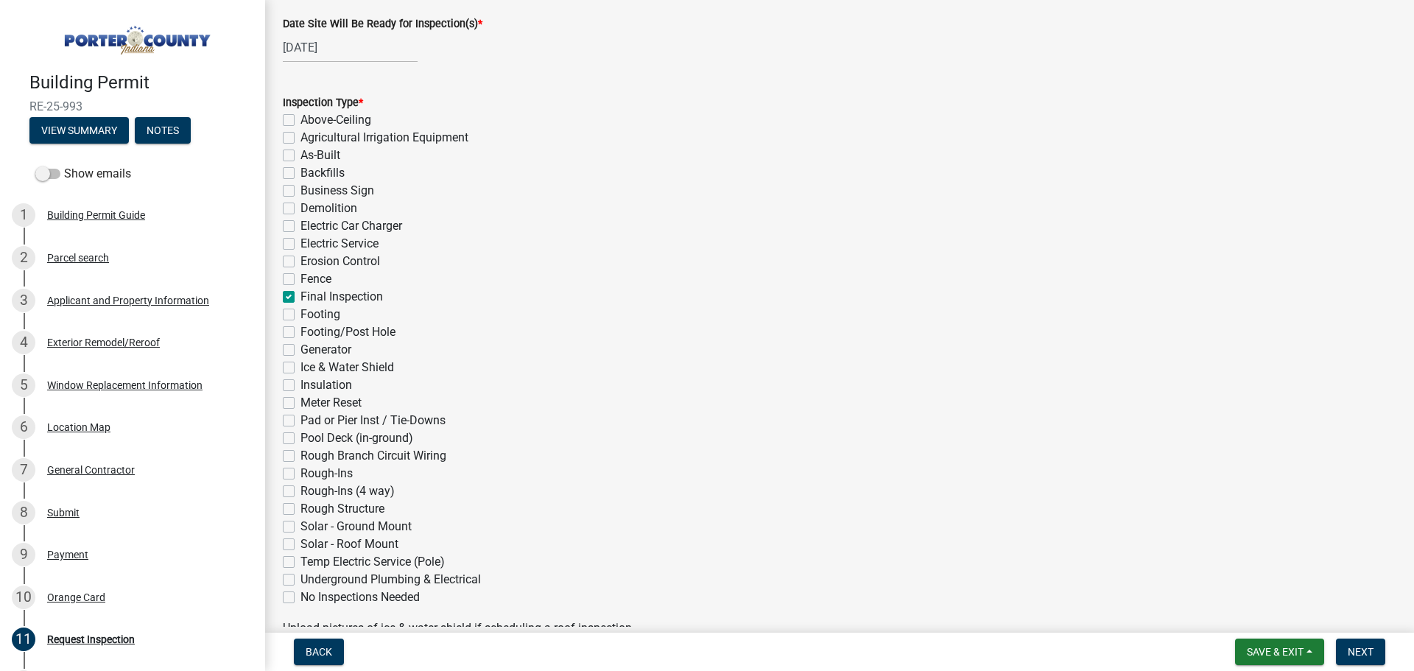
checkbox input "false"
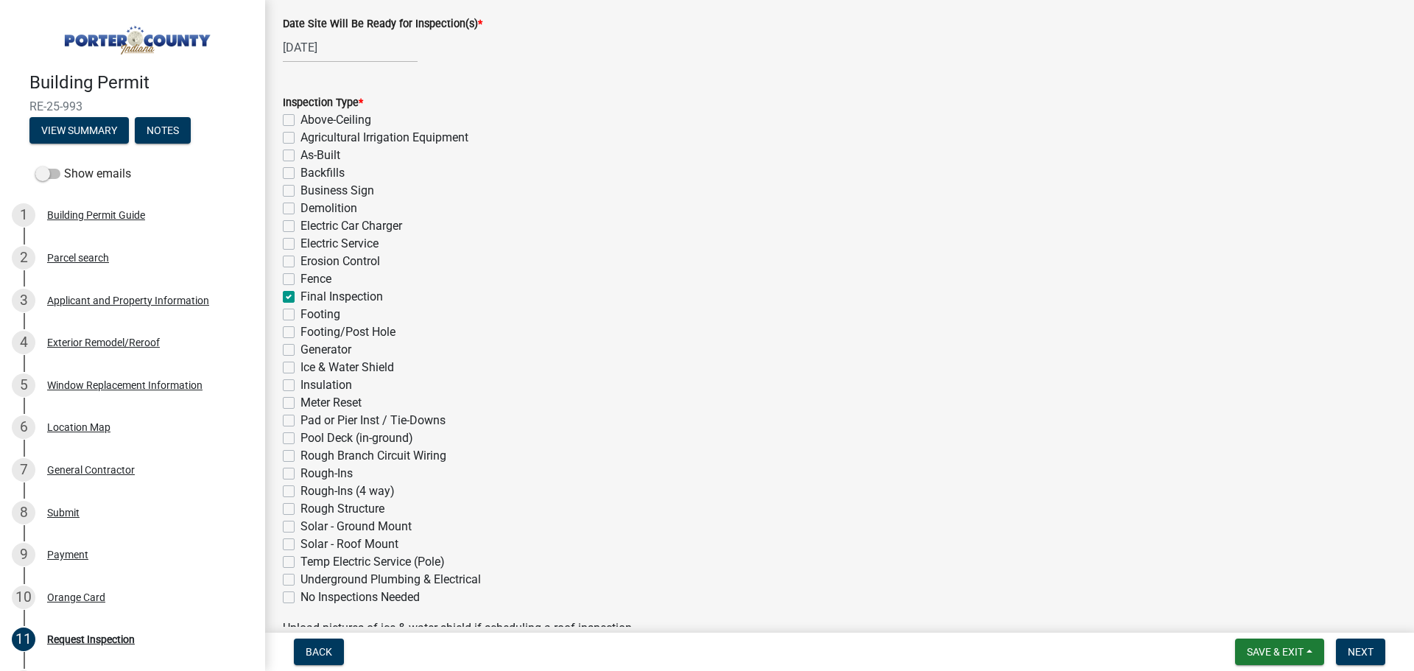
checkbox input "false"
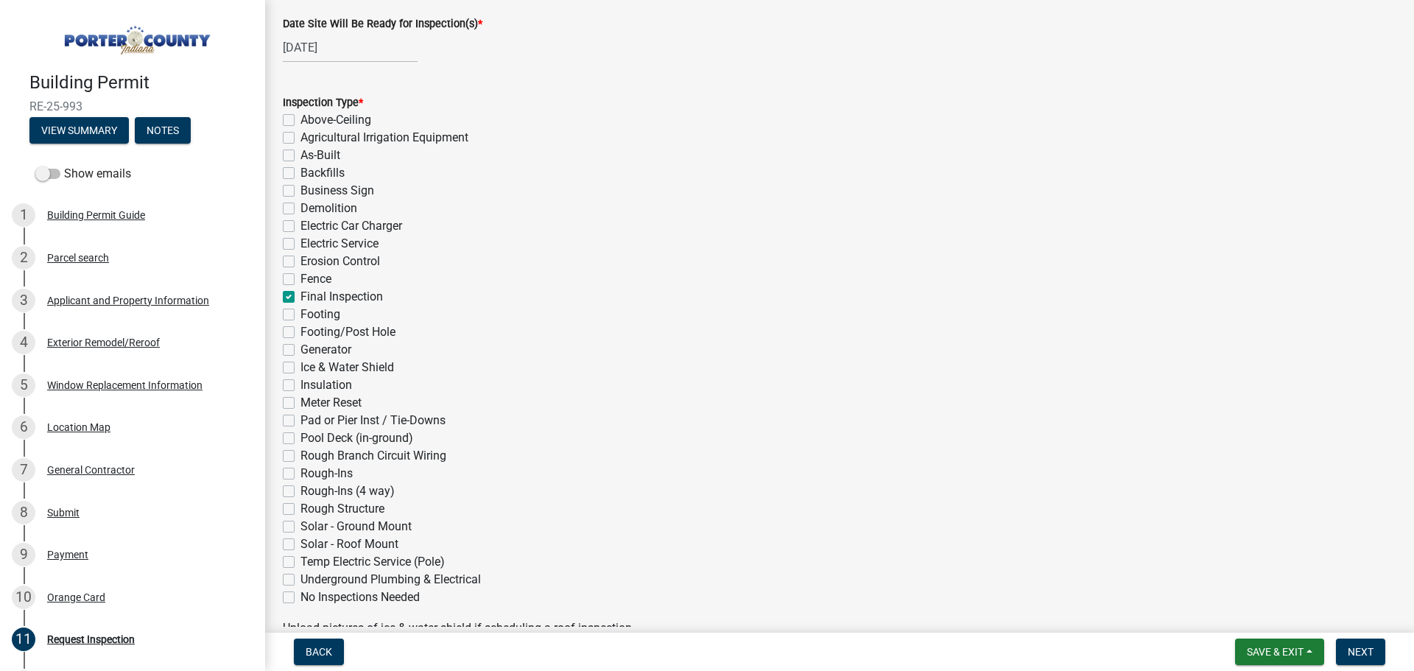
checkbox input "false"
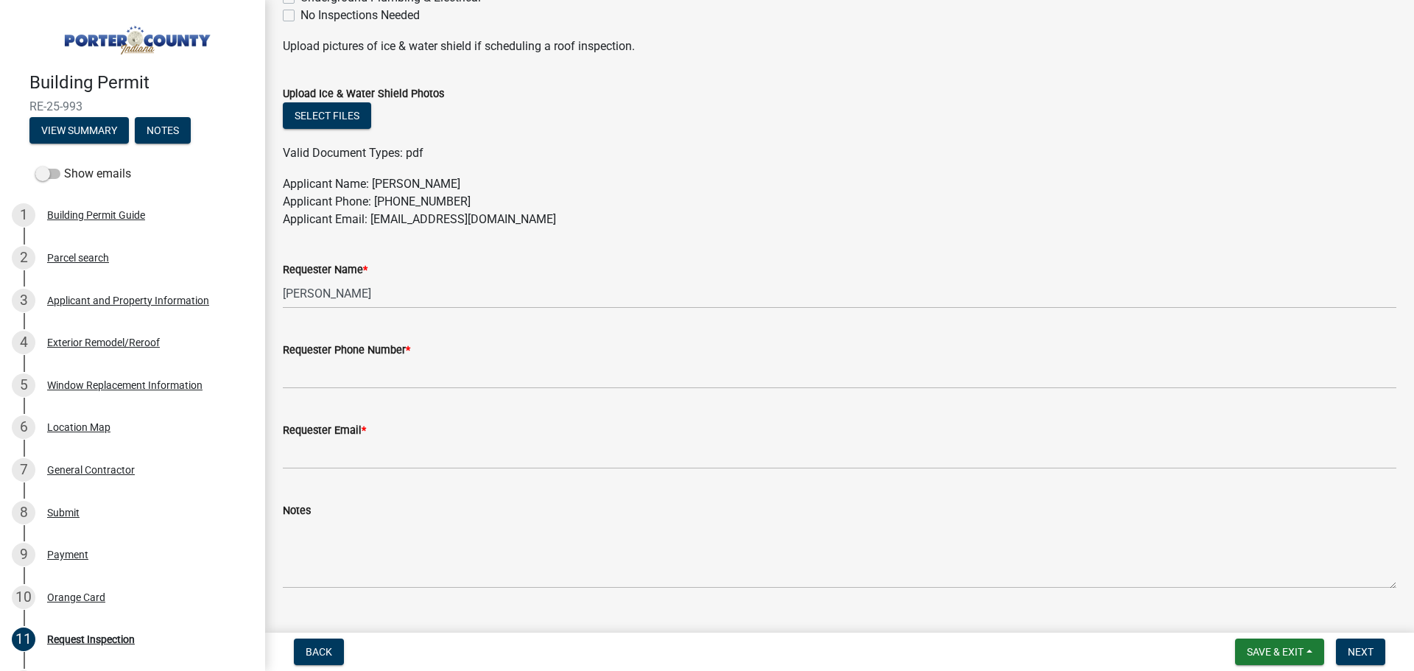
scroll to position [737, 0]
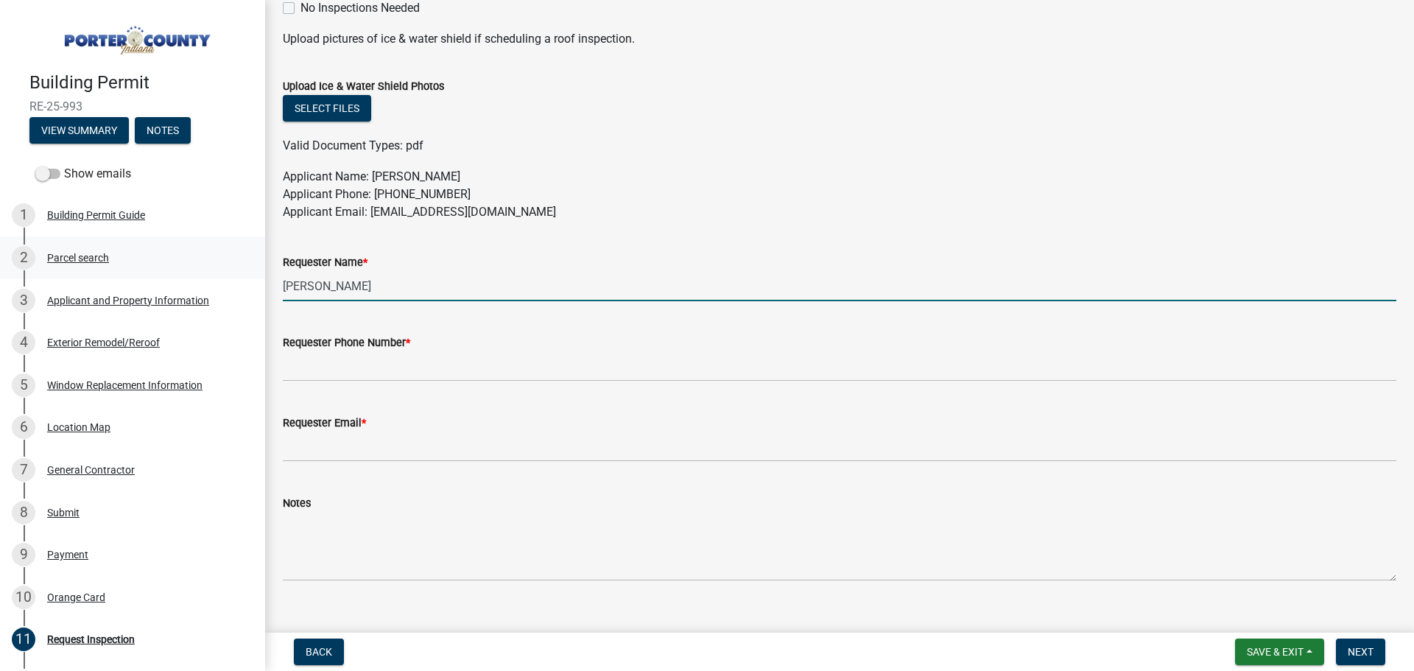
drag, startPoint x: 388, startPoint y: 286, endPoint x: 191, endPoint y: 241, distance: 202.4
click at [199, 245] on div "Building Permit RE-25-993 View Summary Notes Show emails 1 Building Permit Guid…" at bounding box center [707, 335] width 1414 height 671
type input "[PERSON_NAME]"
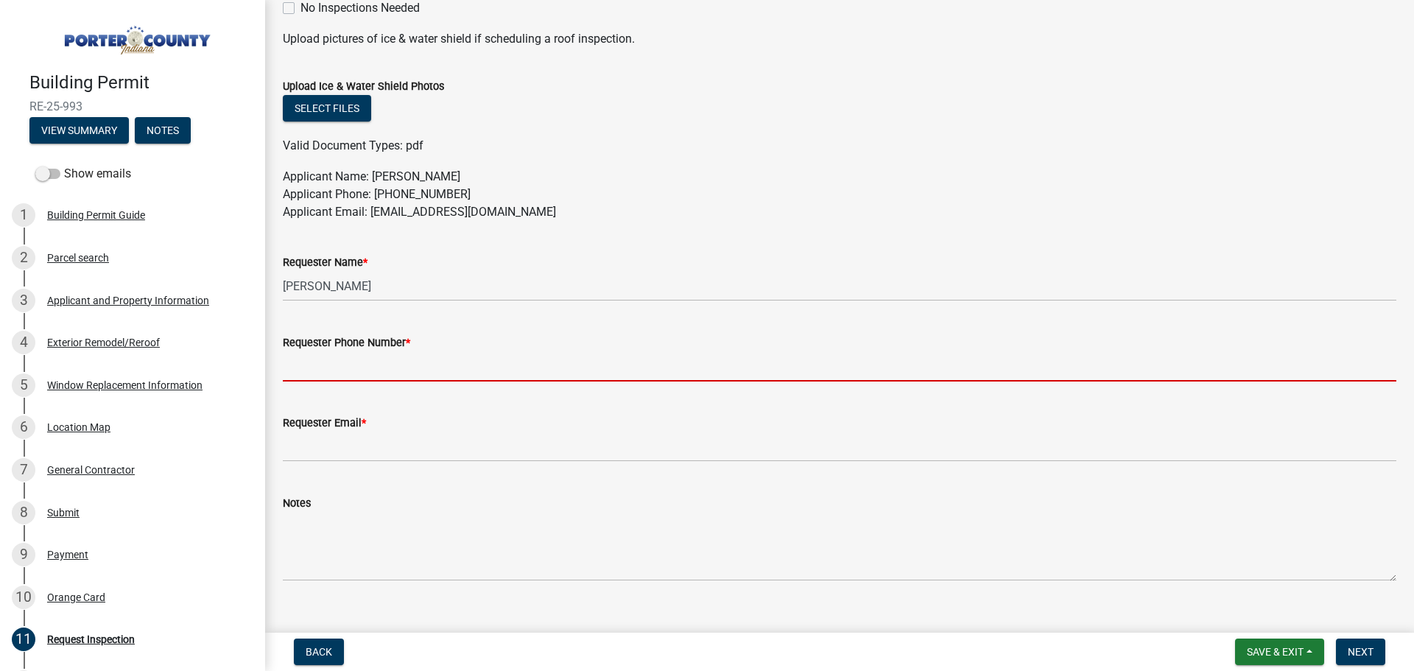
click at [334, 371] on input "Requester Phone Number *" at bounding box center [840, 366] width 1114 height 30
type input "3175755574"
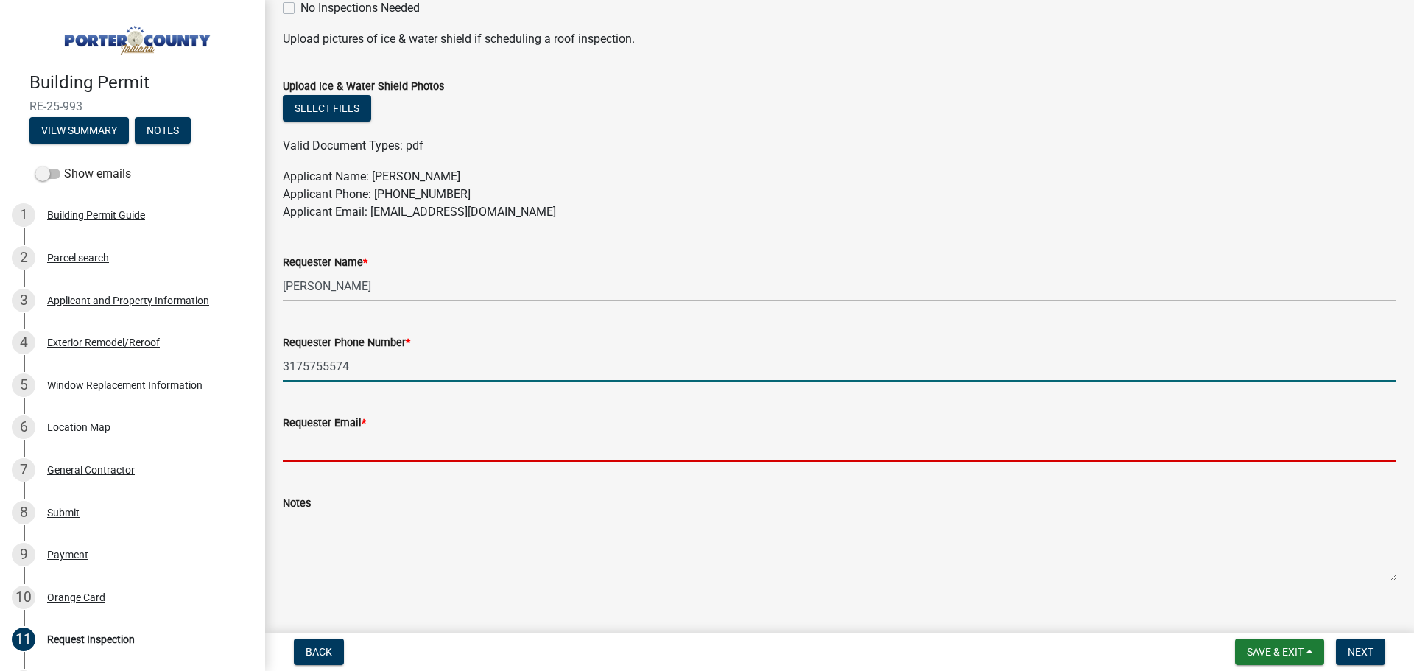
click at [382, 460] on input "Requester Email *" at bounding box center [840, 447] width 1114 height 30
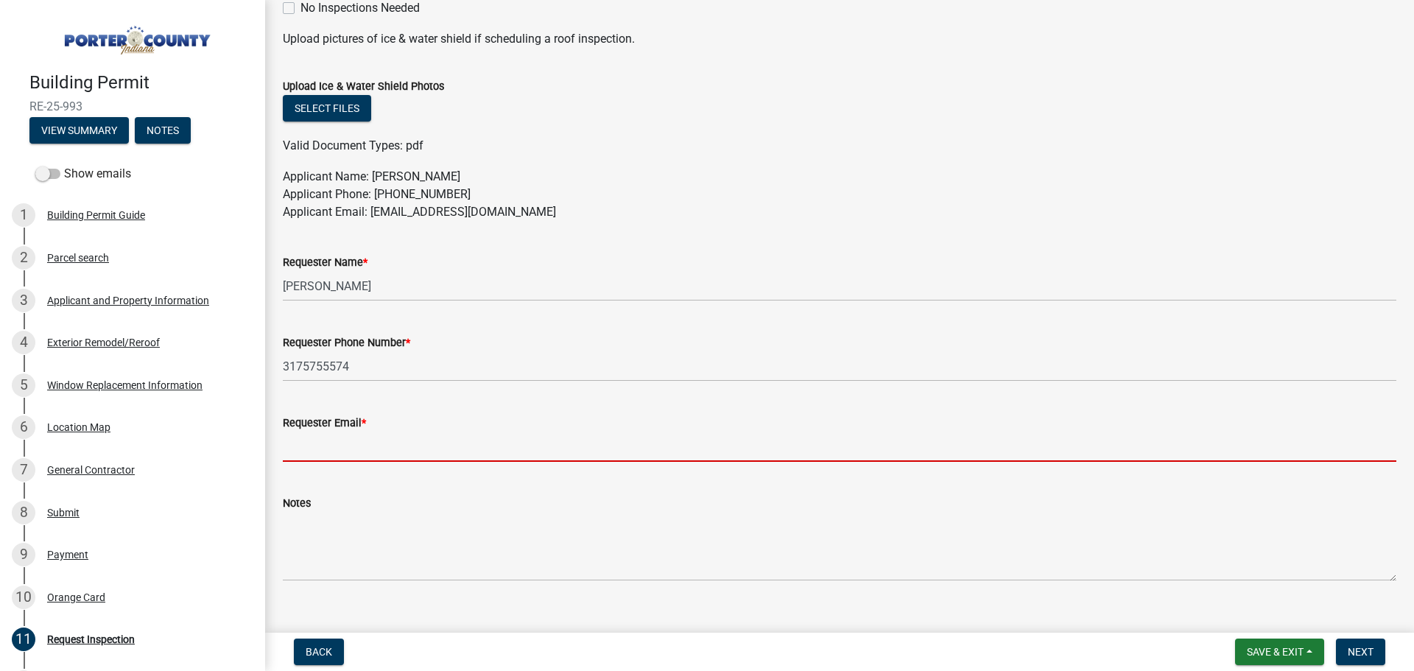
type input "[EMAIL_ADDRESS][DOMAIN_NAME]"
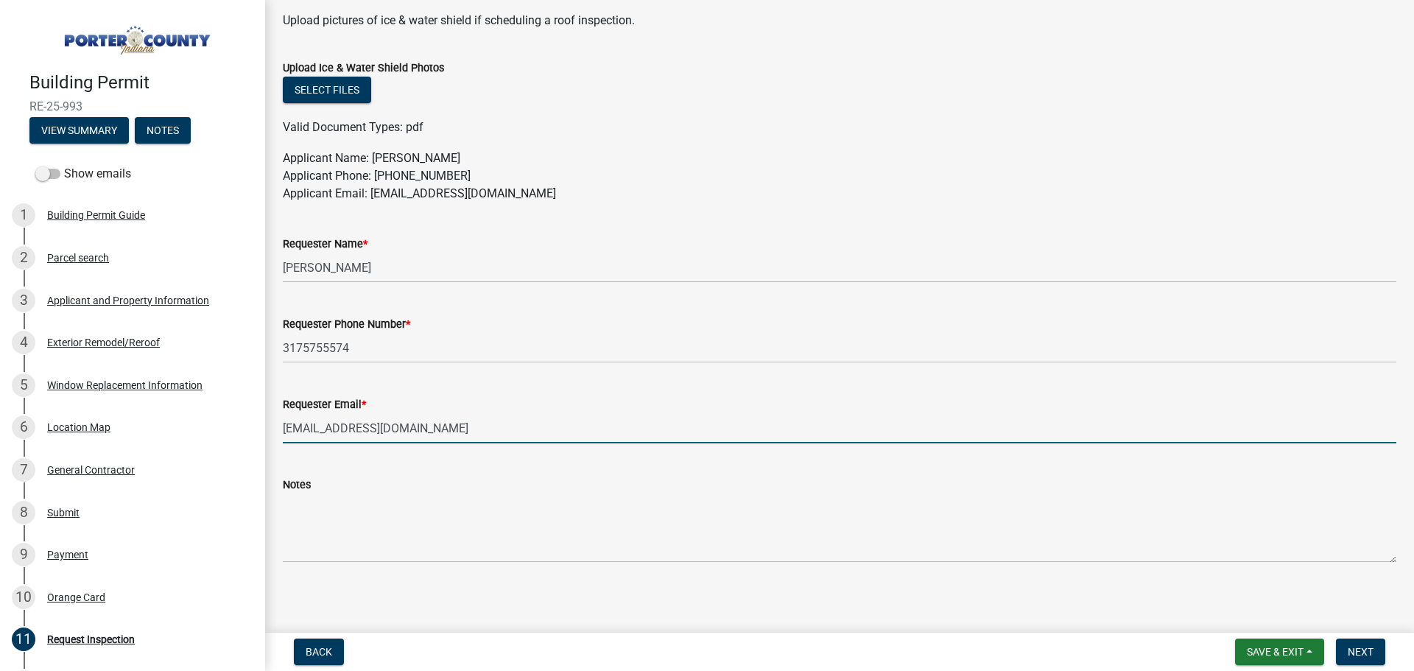
scroll to position [760, 0]
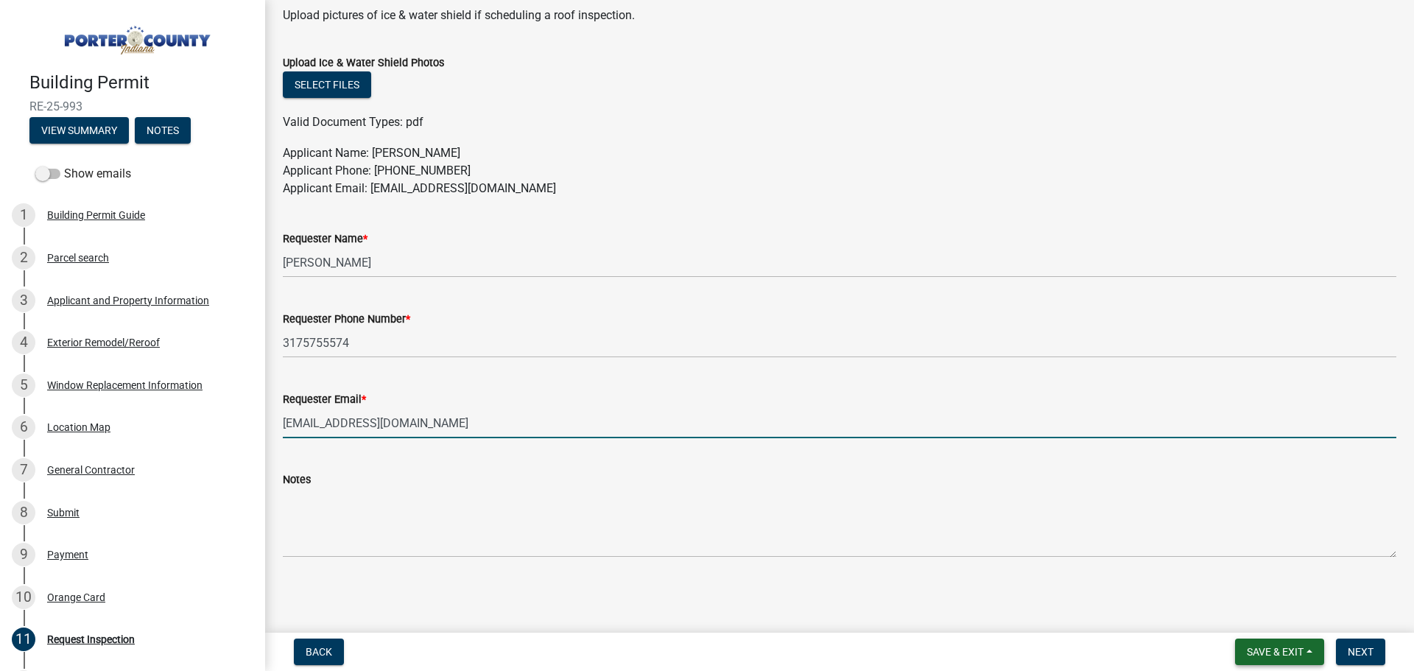
click at [1298, 655] on span "Save & Exit" at bounding box center [1275, 652] width 57 height 12
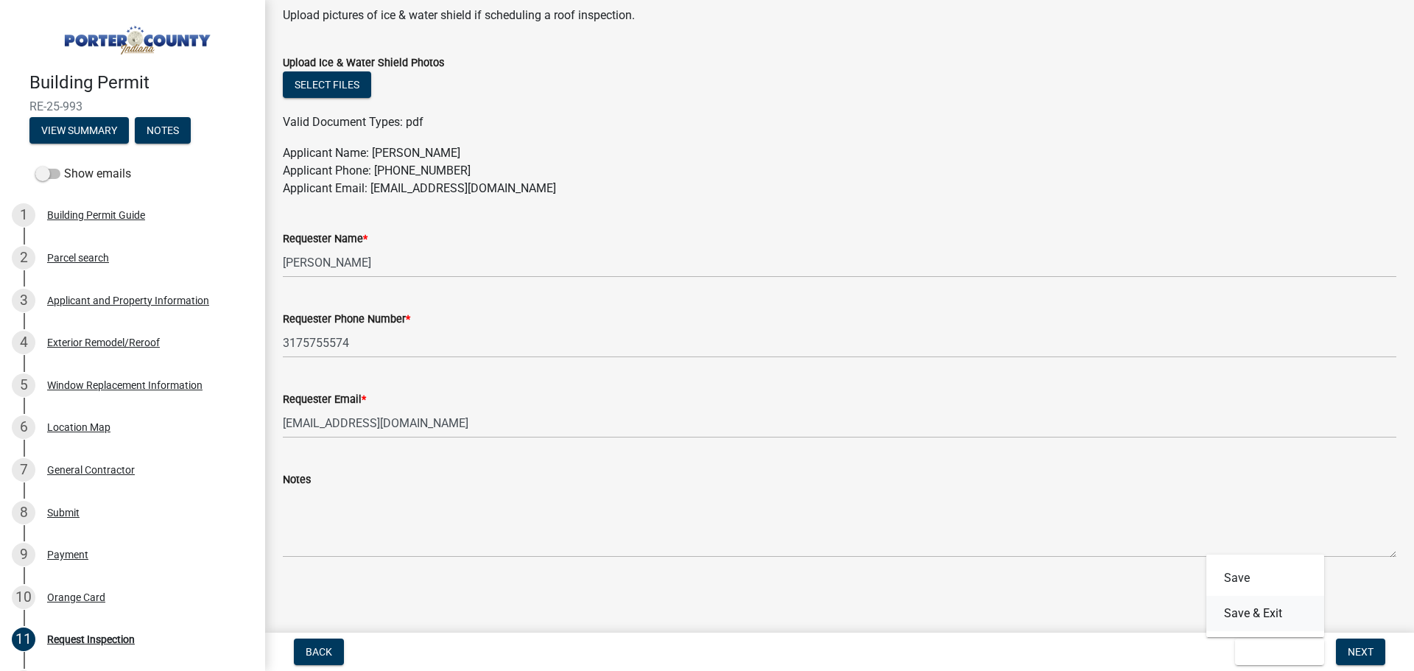
click at [1264, 620] on button "Save & Exit" at bounding box center [1265, 613] width 118 height 35
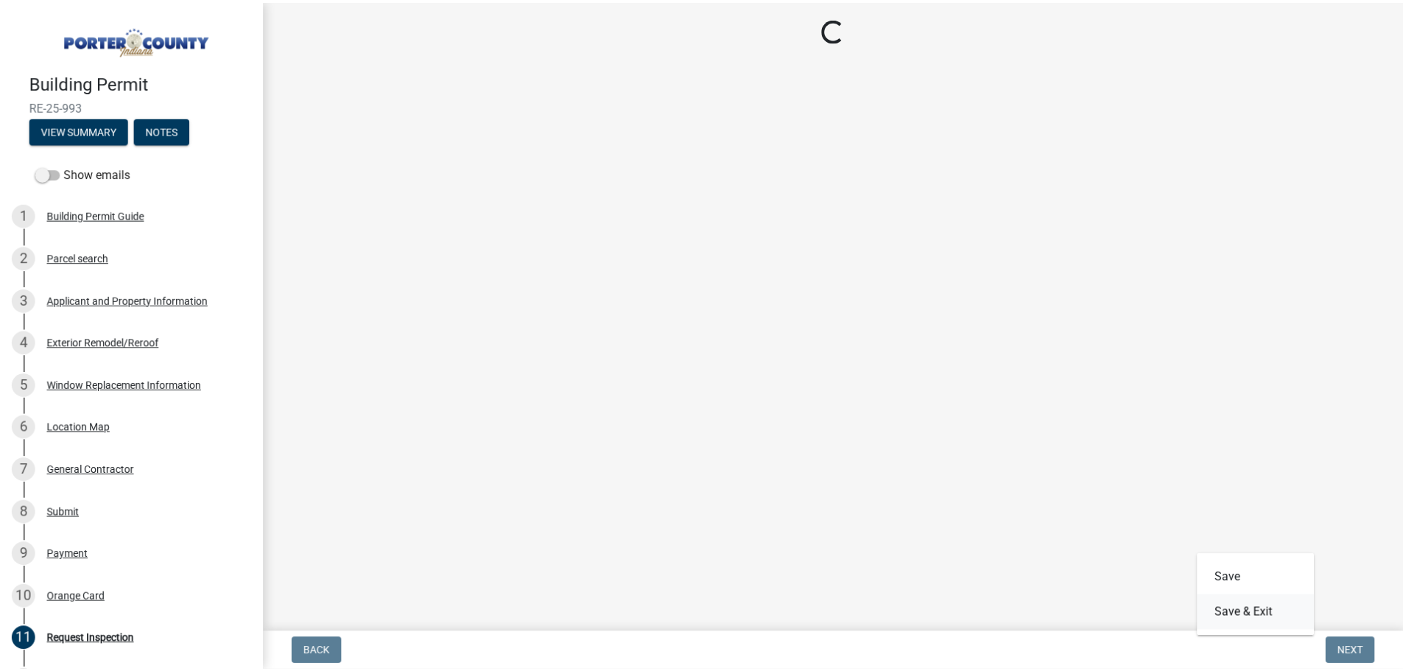
scroll to position [0, 0]
